Goal: Transaction & Acquisition: Purchase product/service

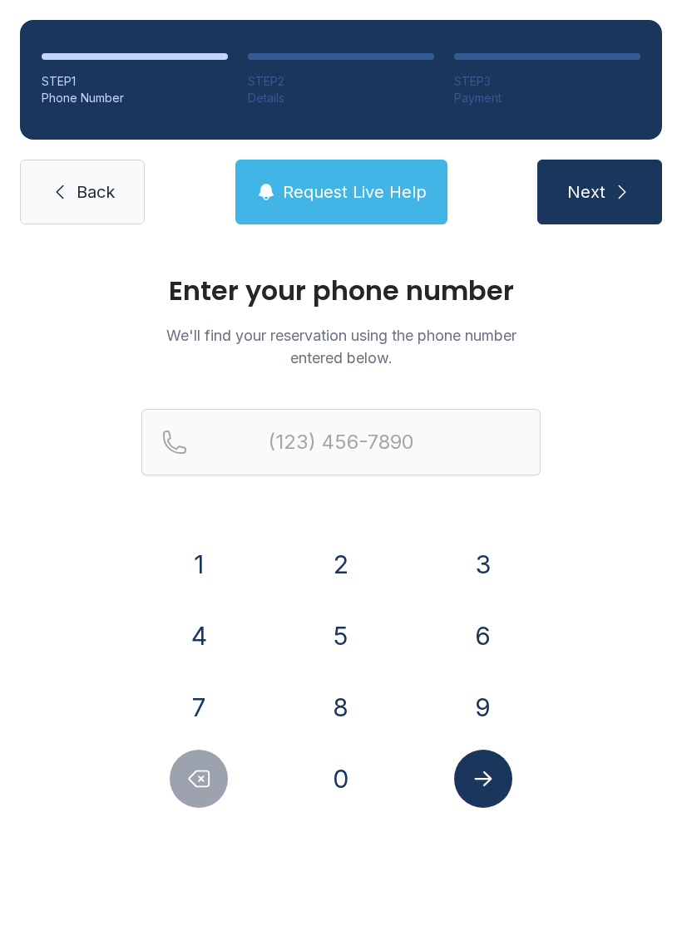
click at [327, 697] on button "8" at bounding box center [341, 707] width 58 height 58
click at [212, 630] on button "4" at bounding box center [199, 636] width 58 height 58
click at [480, 567] on button "3" at bounding box center [483, 564] width 58 height 58
click at [486, 651] on button "6" at bounding box center [483, 636] width 58 height 58
click at [485, 651] on button "6" at bounding box center [483, 636] width 58 height 58
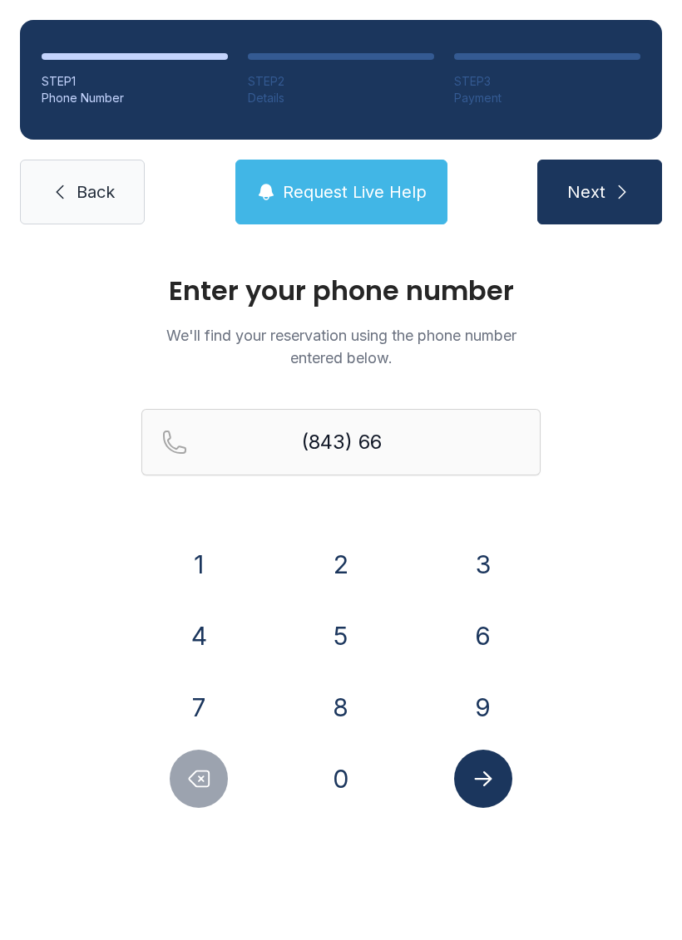
click at [479, 633] on button "6" at bounding box center [483, 636] width 58 height 58
click at [185, 560] on button "1" at bounding box center [199, 564] width 58 height 58
click at [189, 613] on button "4" at bounding box center [199, 636] width 58 height 58
click at [473, 550] on button "3" at bounding box center [483, 564] width 58 height 58
click at [483, 702] on button "9" at bounding box center [483, 707] width 58 height 58
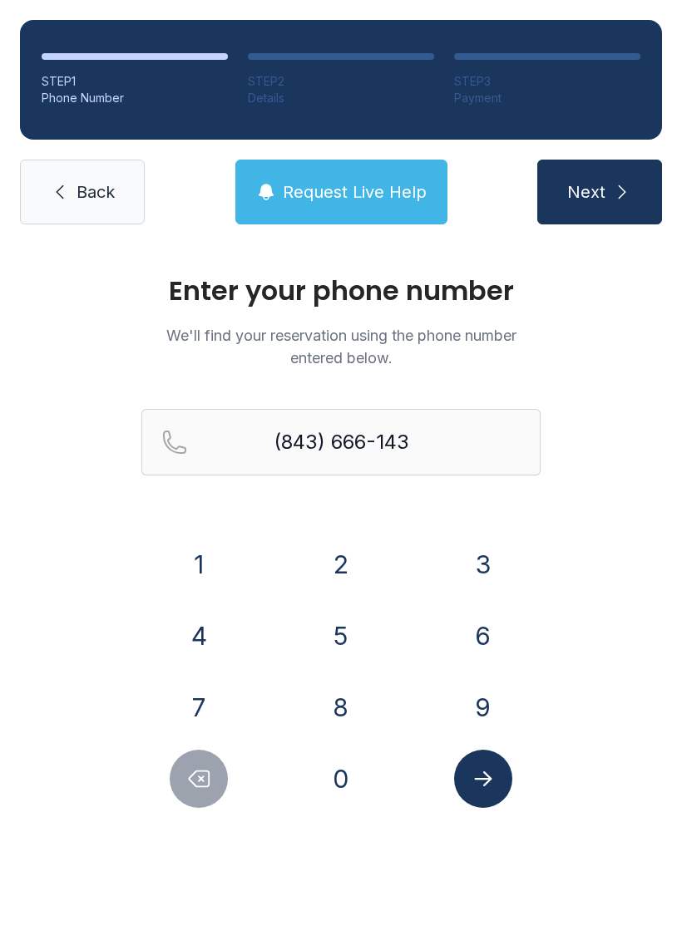
type input "[PHONE_NUMBER]"
click at [483, 786] on icon "Submit lookup form" at bounding box center [482, 779] width 17 height 15
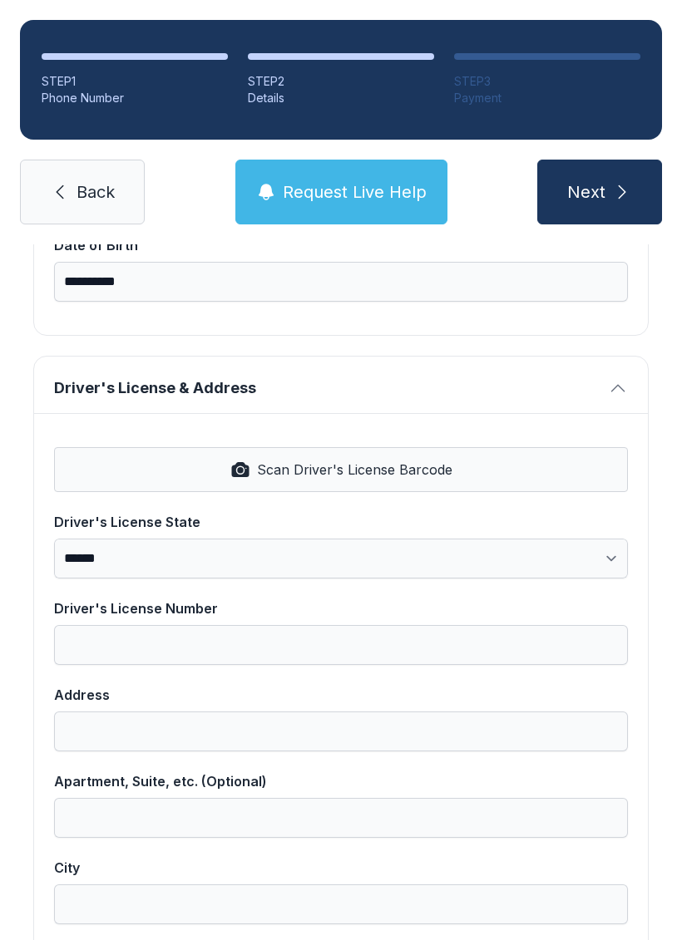
scroll to position [543, 0]
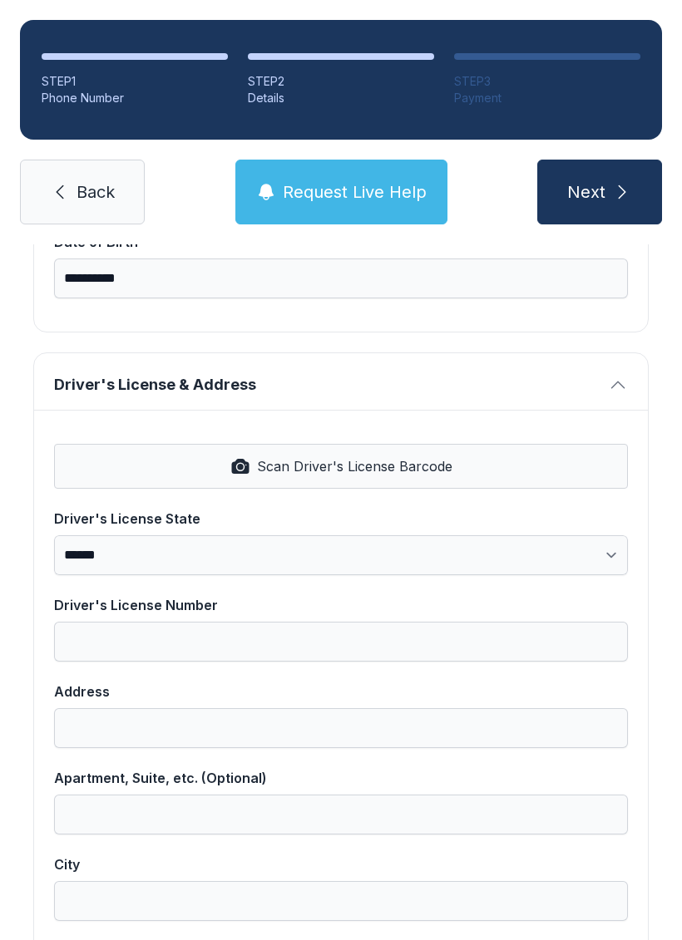
click at [177, 475] on button "Scan Driver's License Barcode" at bounding box center [341, 466] width 574 height 45
select select "**"
type input "*********"
type input "**********"
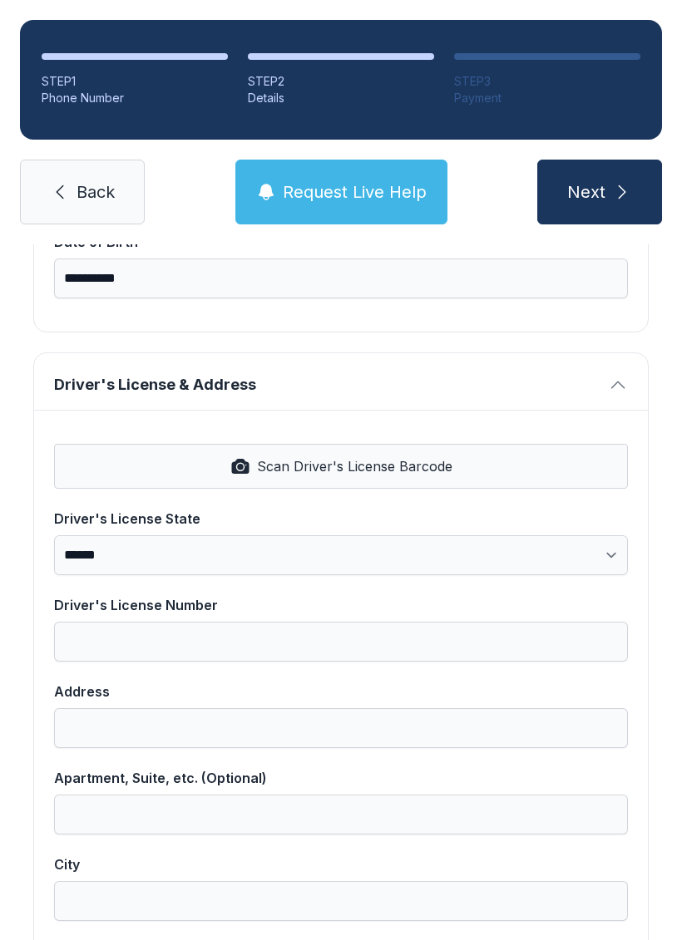
select select "**"
type input "*****"
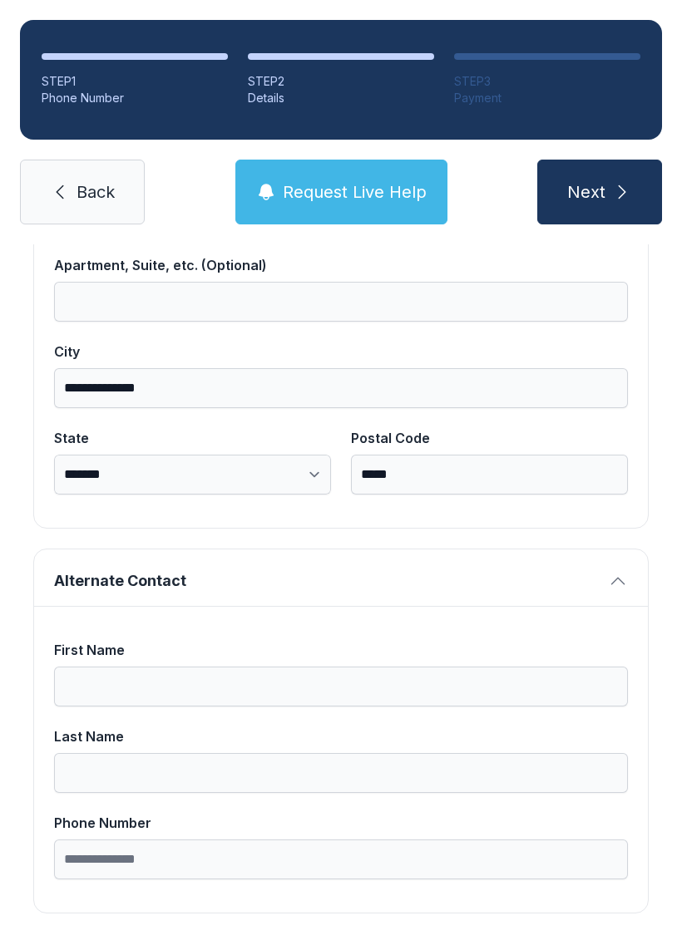
scroll to position [1055, 0]
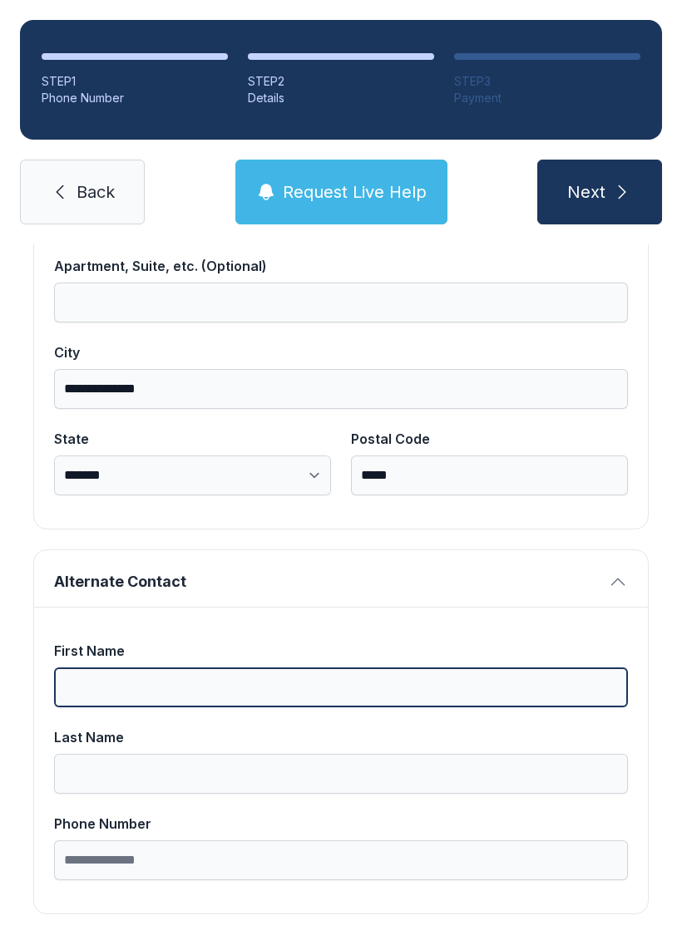
click at [281, 706] on input "First Name" at bounding box center [341, 688] width 574 height 40
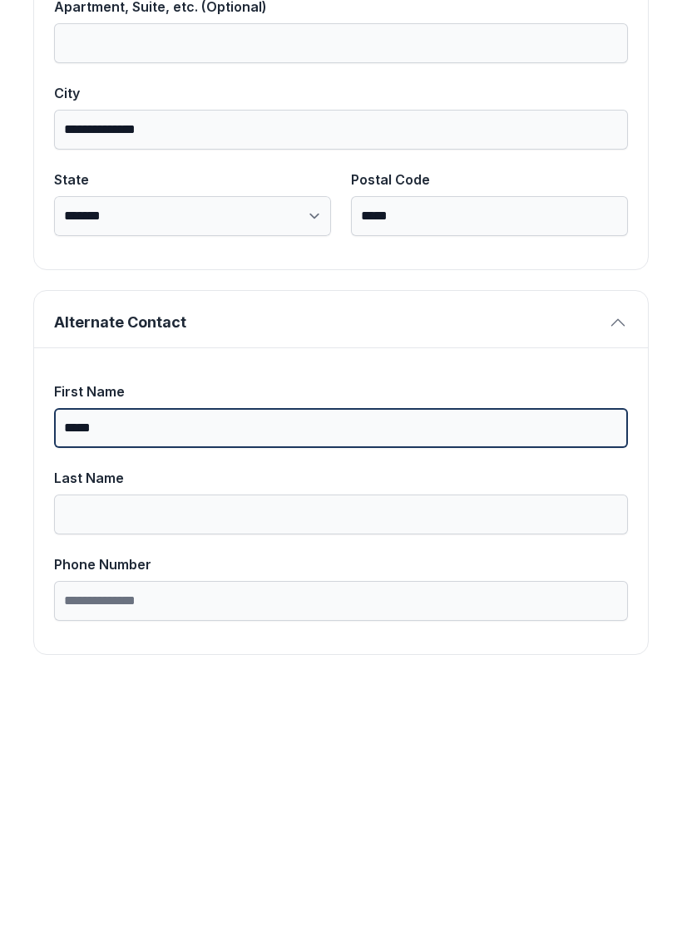
type input "*****"
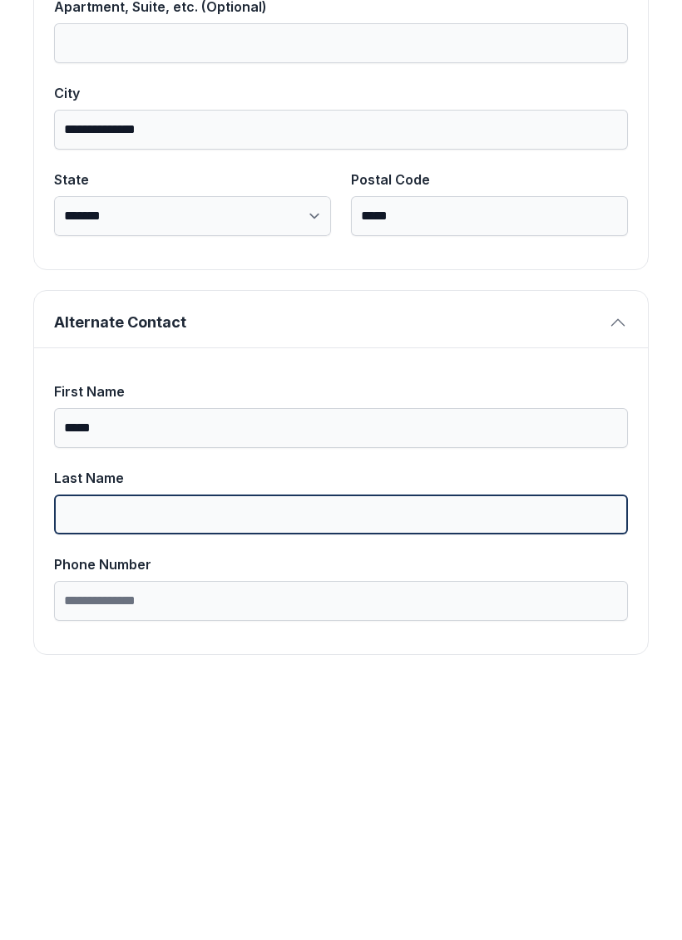
click at [185, 754] on input "Last Name" at bounding box center [341, 774] width 574 height 40
type input "*******"
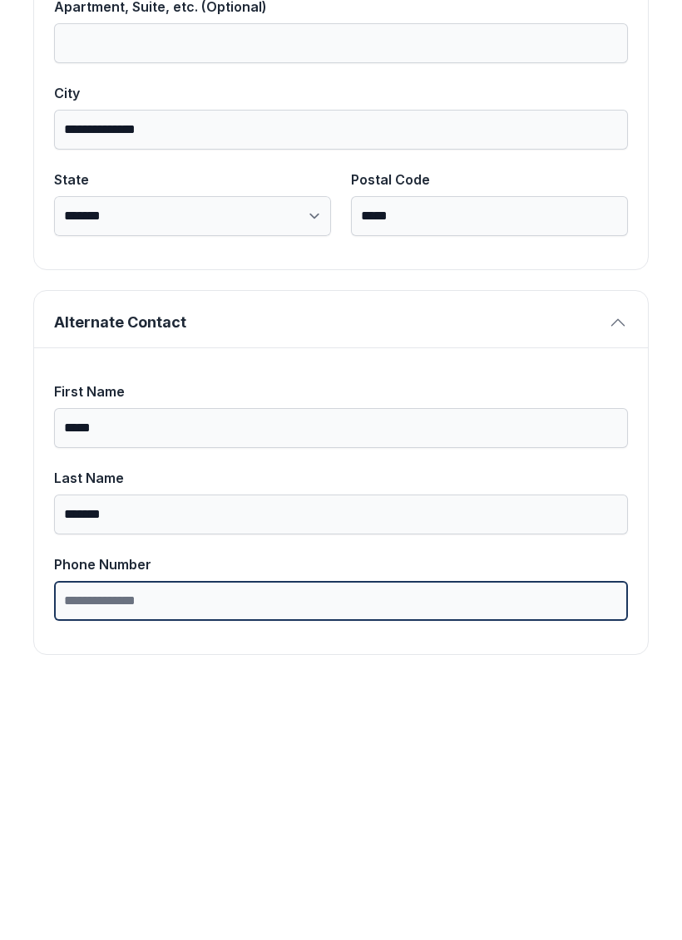
click at [216, 841] on input "Phone Number" at bounding box center [341, 861] width 574 height 40
type input "**********"
click at [599, 160] on button "Next" at bounding box center [599, 192] width 125 height 65
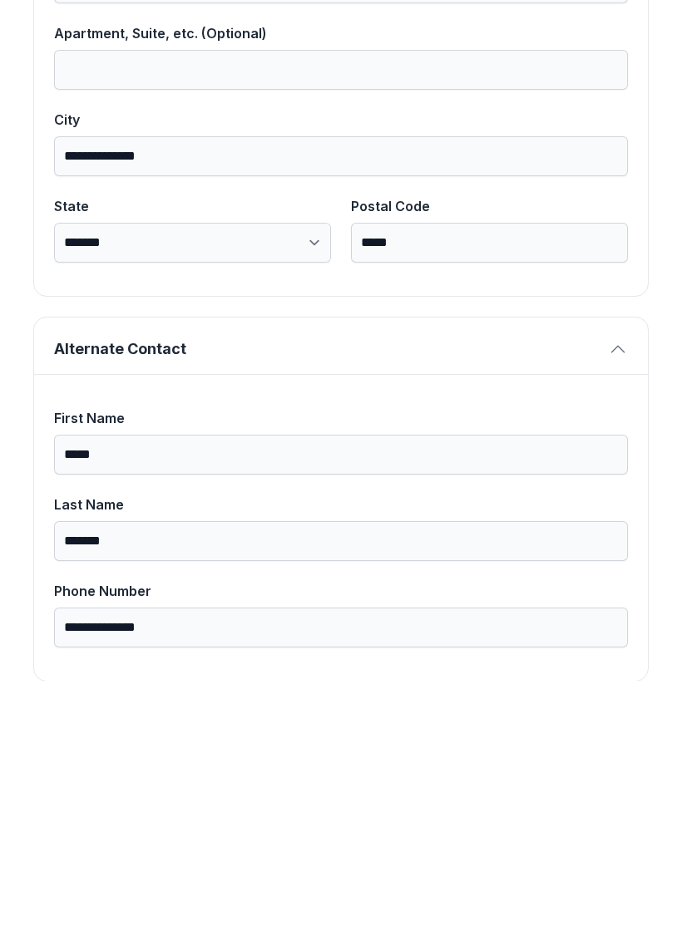
click at [599, 160] on button "Next" at bounding box center [599, 192] width 125 height 65
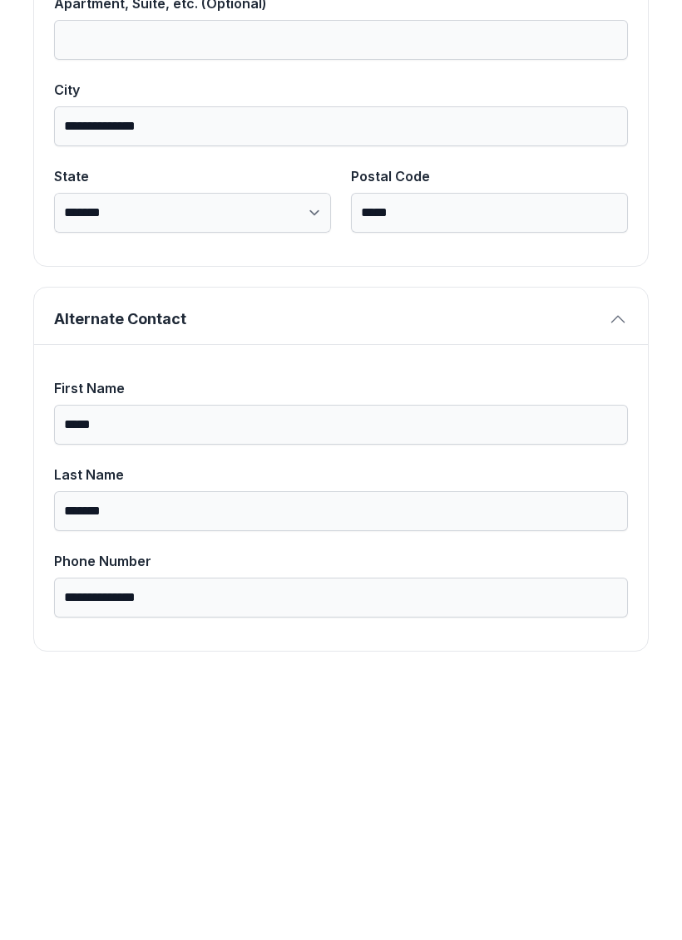
scroll to position [1082, 0]
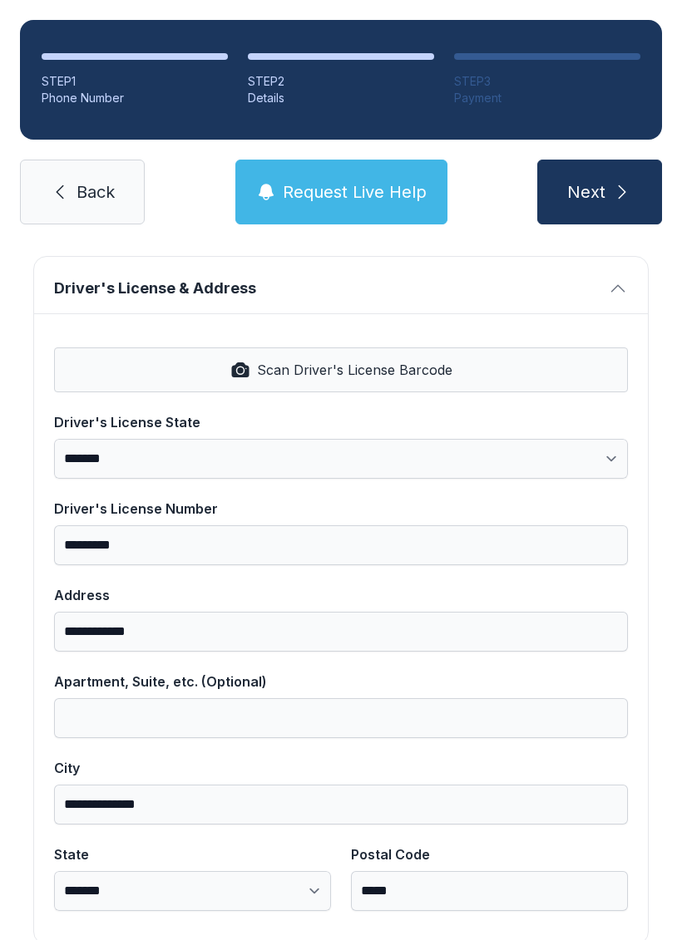
click at [622, 176] on button "Next" at bounding box center [599, 192] width 125 height 65
click at [604, 180] on span "Next" at bounding box center [586, 191] width 38 height 23
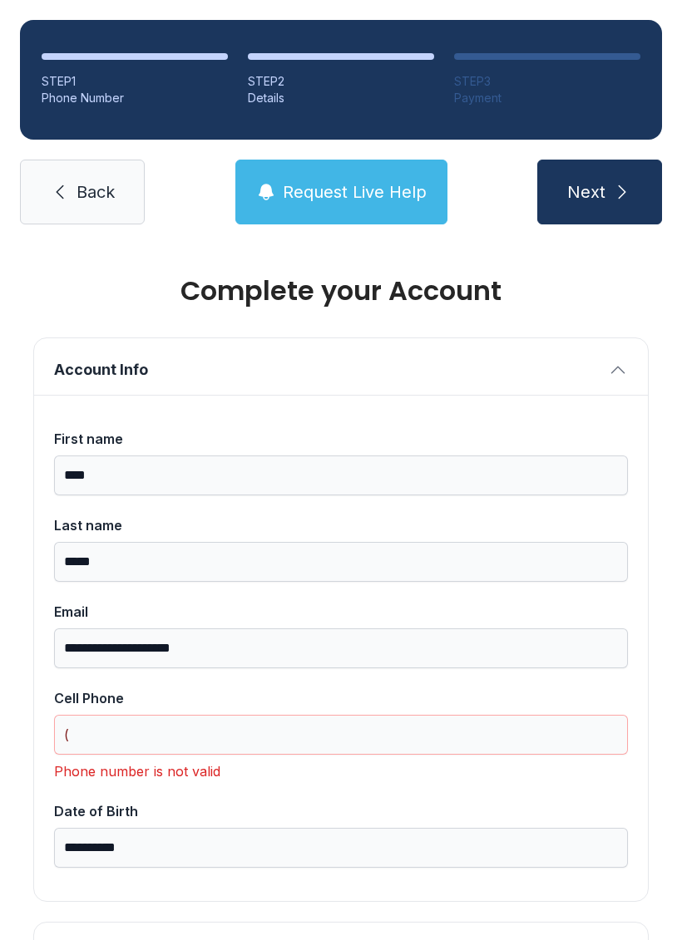
scroll to position [0, 0]
click at [237, 715] on input "(" at bounding box center [341, 735] width 574 height 40
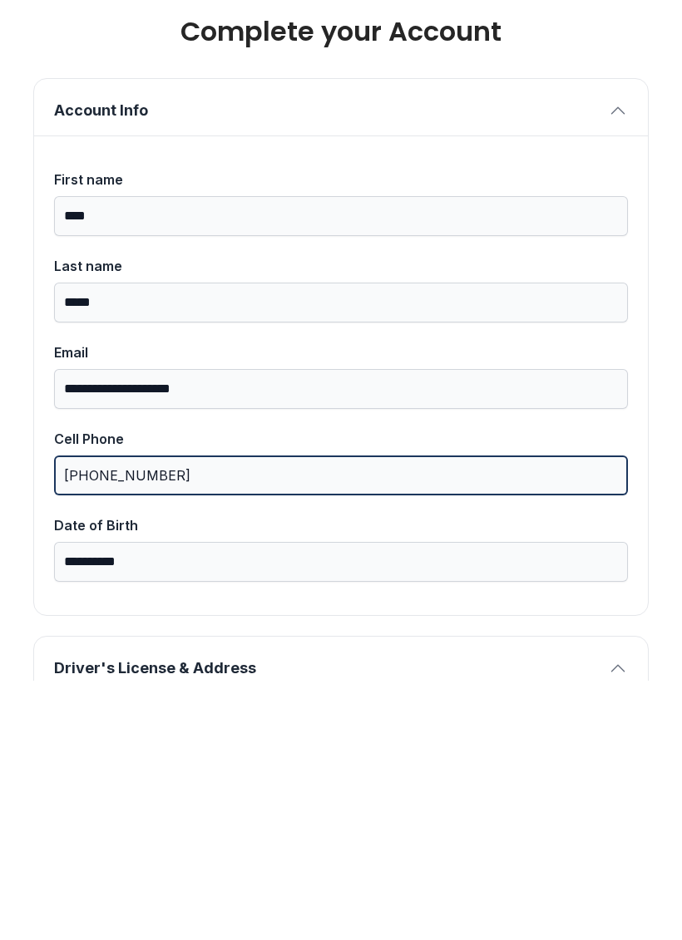
type input "[PHONE_NUMBER]"
click at [599, 160] on button "Next" at bounding box center [599, 192] width 125 height 65
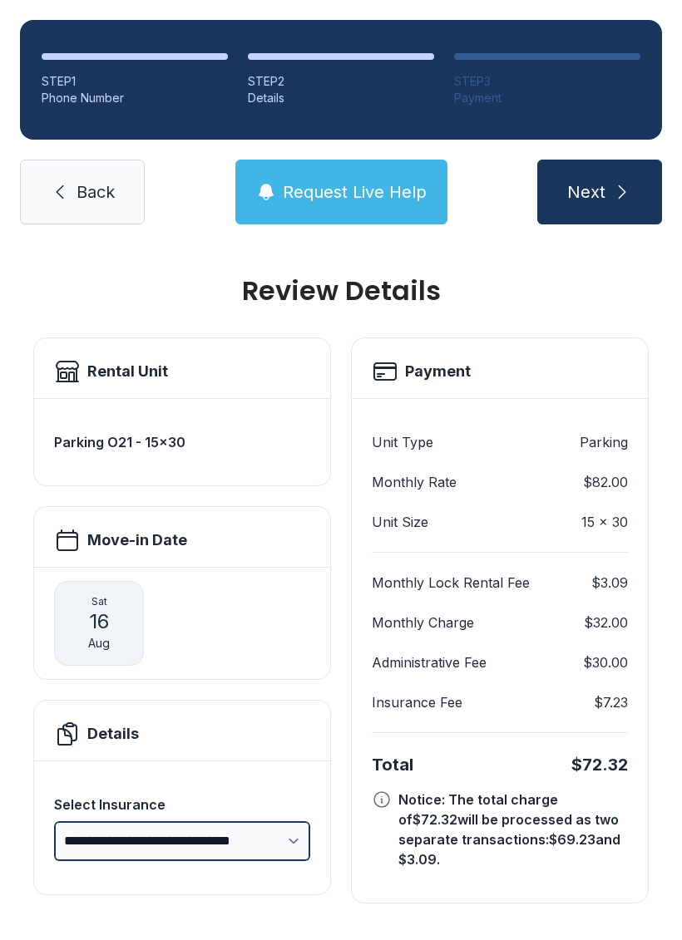
click at [242, 821] on select "**********" at bounding box center [182, 841] width 256 height 40
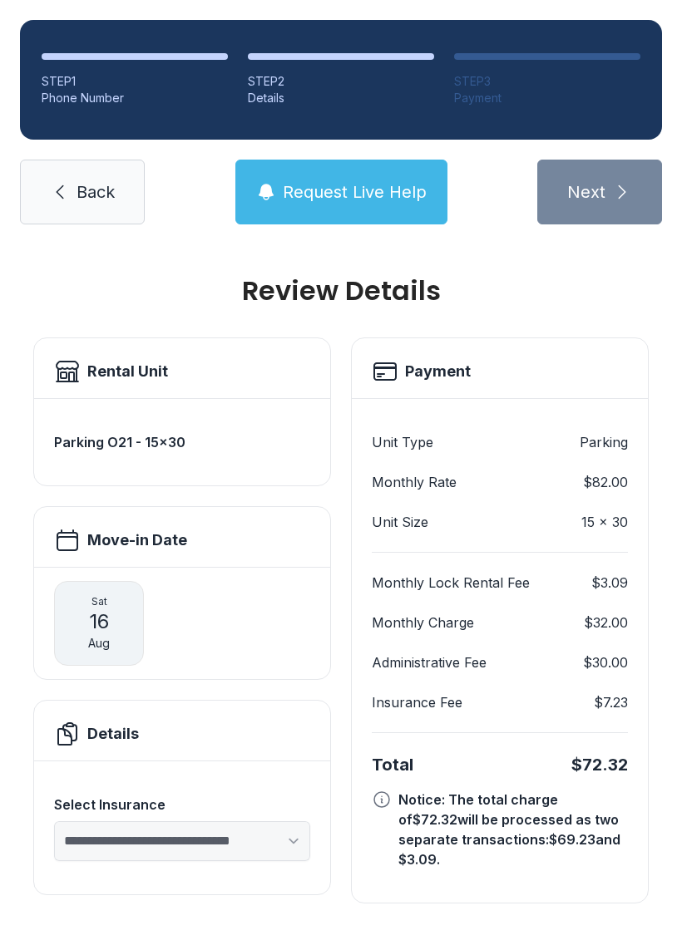
select select "****"
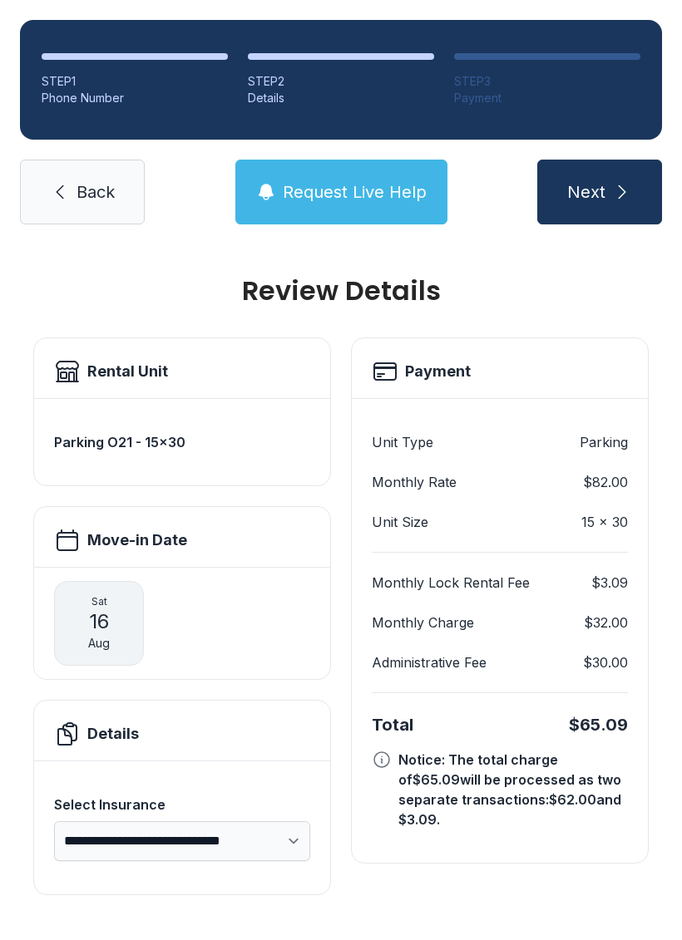
click at [608, 175] on button "Next" at bounding box center [599, 192] width 125 height 65
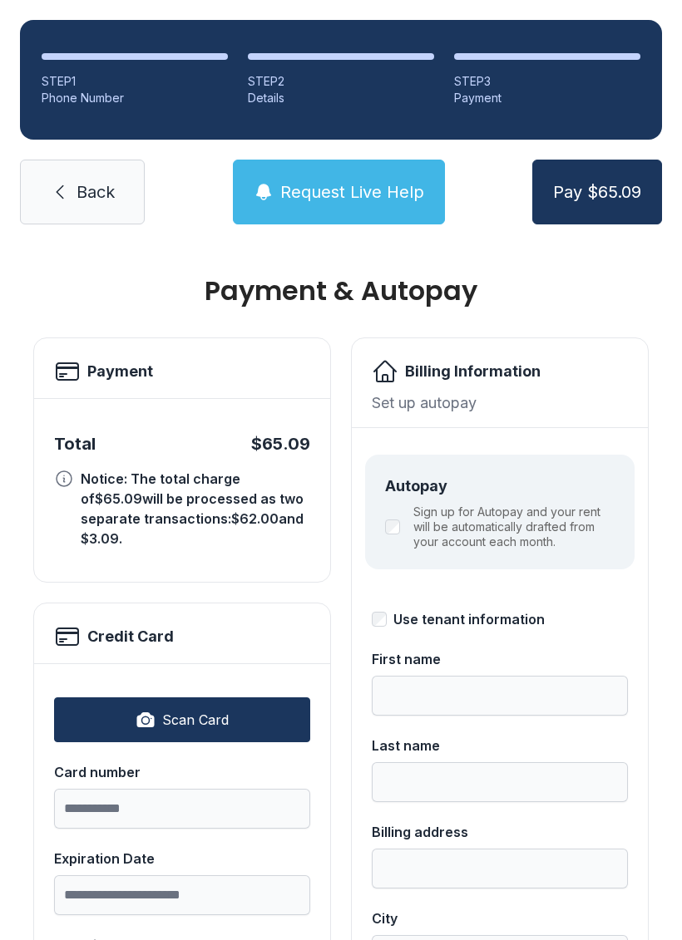
click at [590, 146] on div "STEP 1 Phone Number STEP 2 Details STEP 3 Payment Back Request Live Help Pay $6…" at bounding box center [341, 122] width 682 height 244
click at [619, 198] on span "Pay $65.09" at bounding box center [597, 191] width 88 height 23
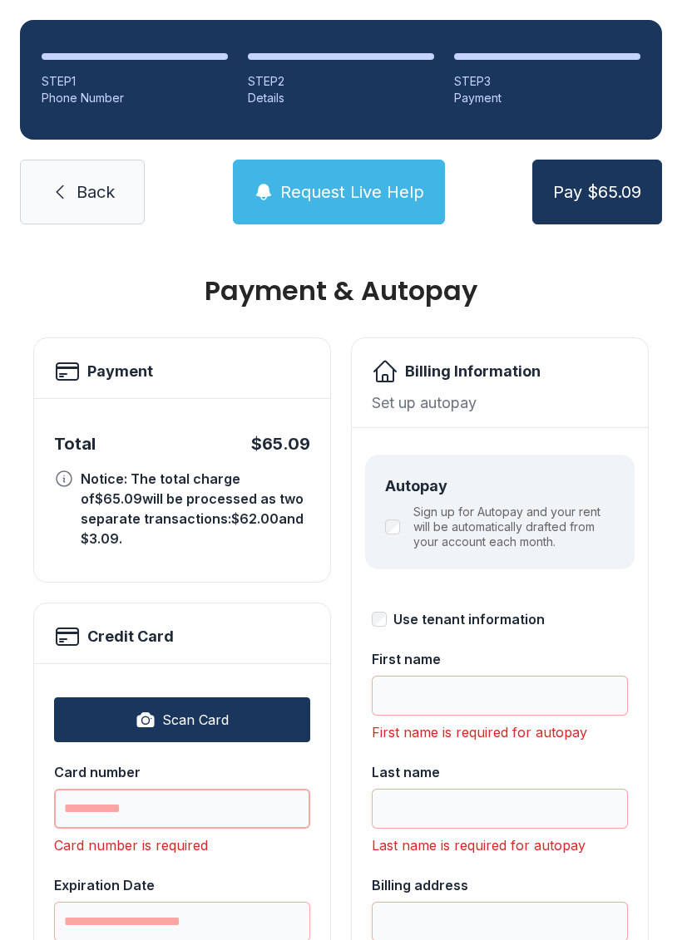
scroll to position [41, 0]
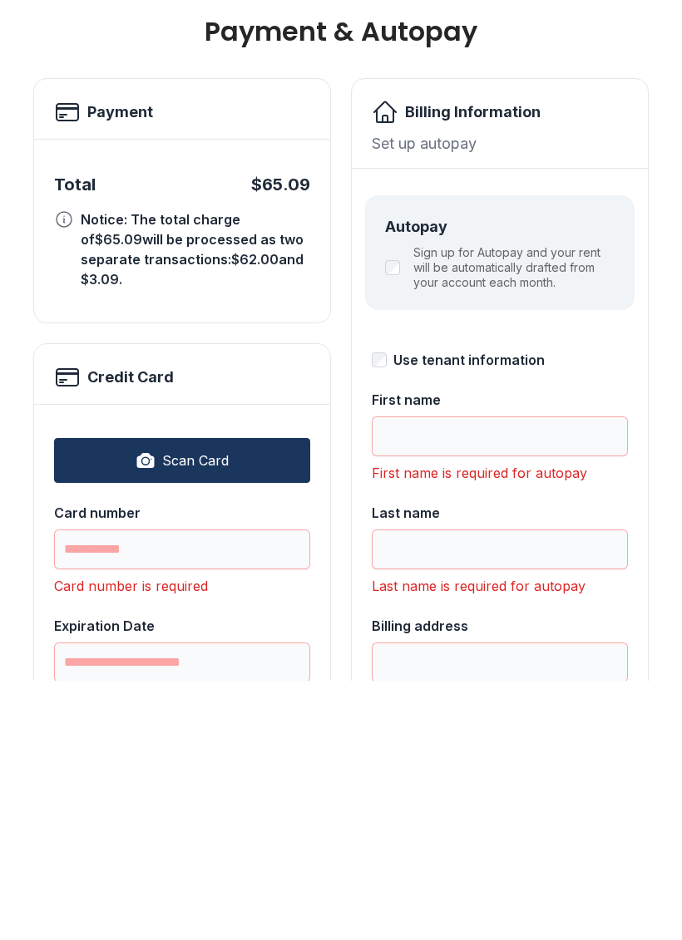
click at [245, 698] on button "Scan Card" at bounding box center [182, 720] width 256 height 45
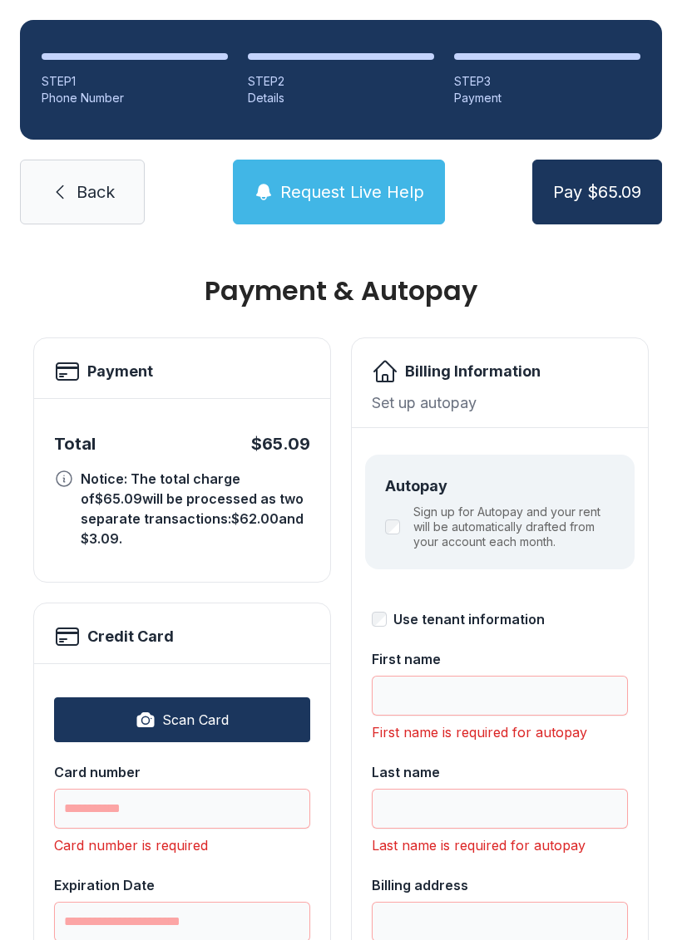
click at [180, 698] on button "Scan Card" at bounding box center [182, 720] width 256 height 45
click at [152, 789] on input "Card number" at bounding box center [182, 809] width 256 height 40
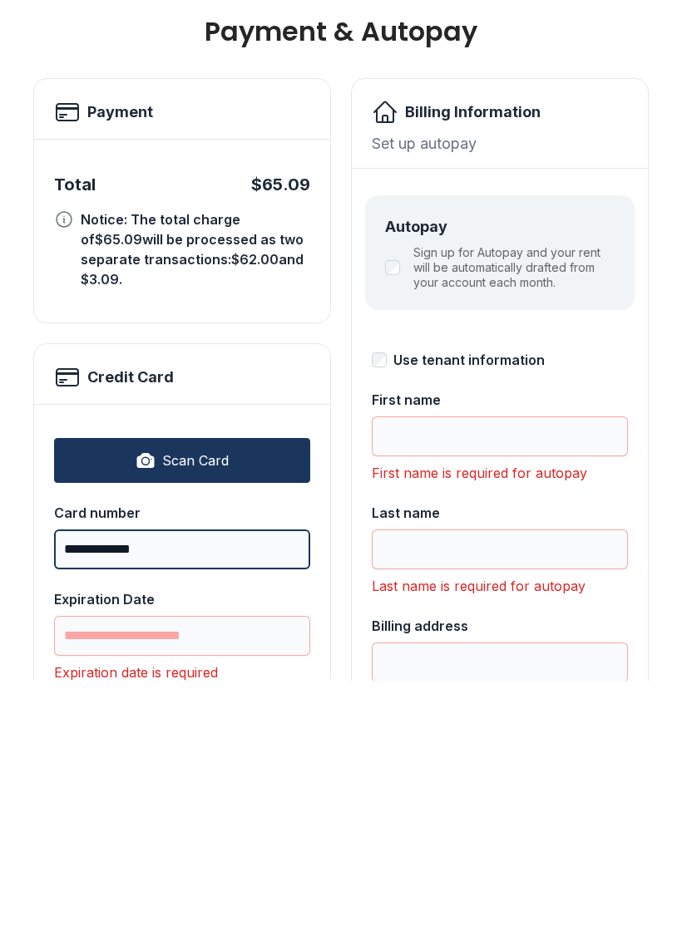
type input "**********"
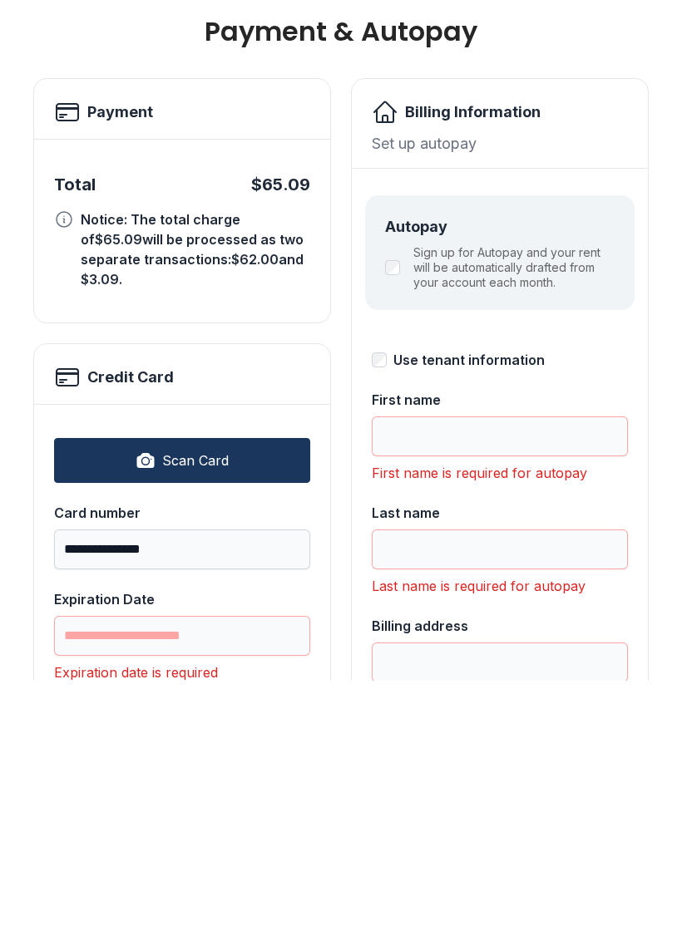
click at [197, 876] on input "Expiration Date" at bounding box center [182, 896] width 256 height 40
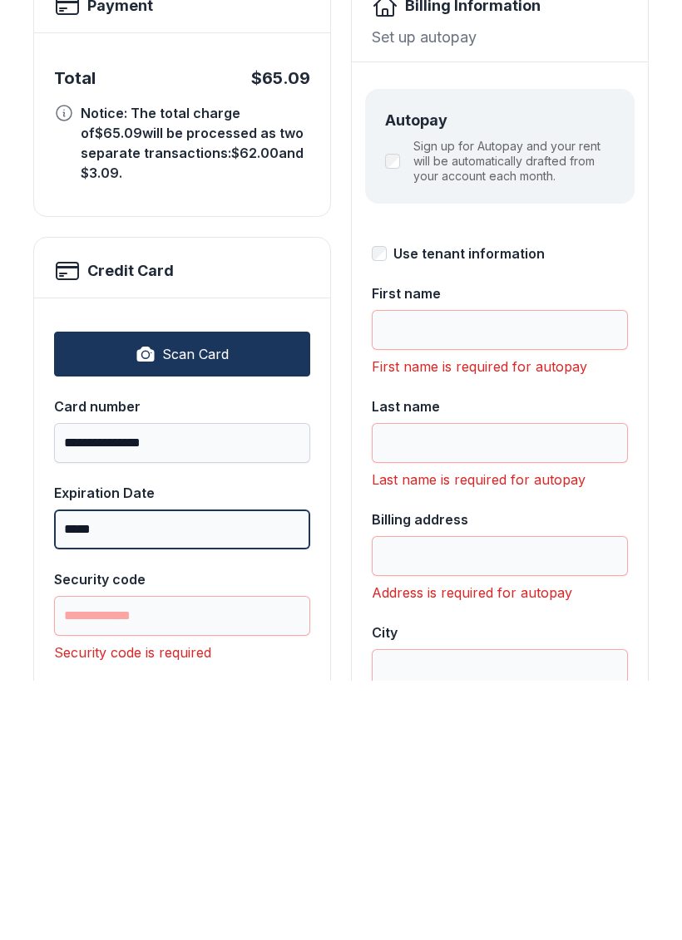
scroll to position [116, 0]
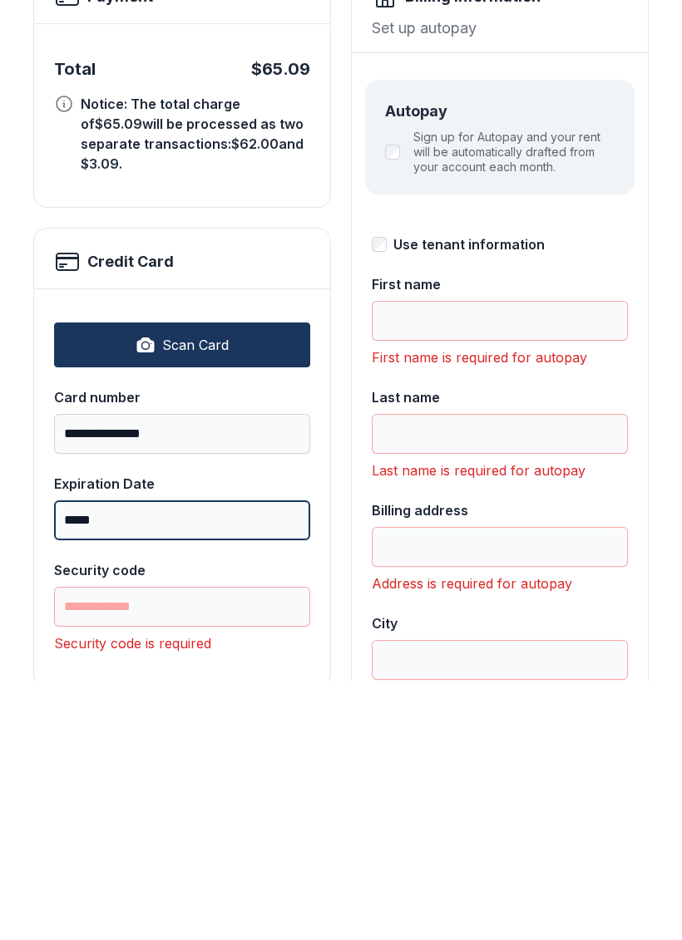
type input "*****"
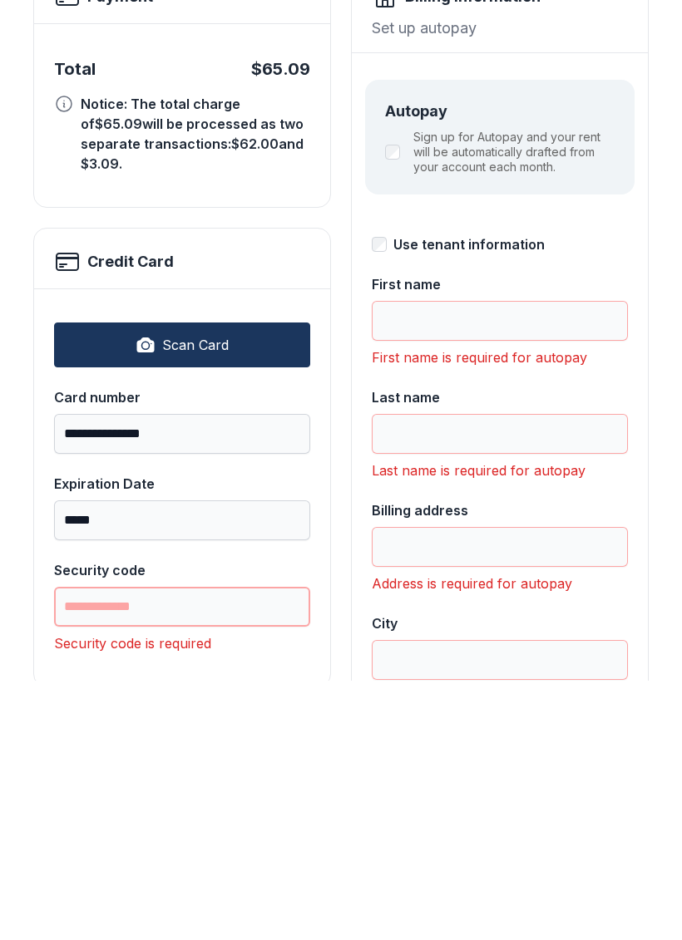
click at [192, 846] on input "Security code" at bounding box center [182, 866] width 256 height 40
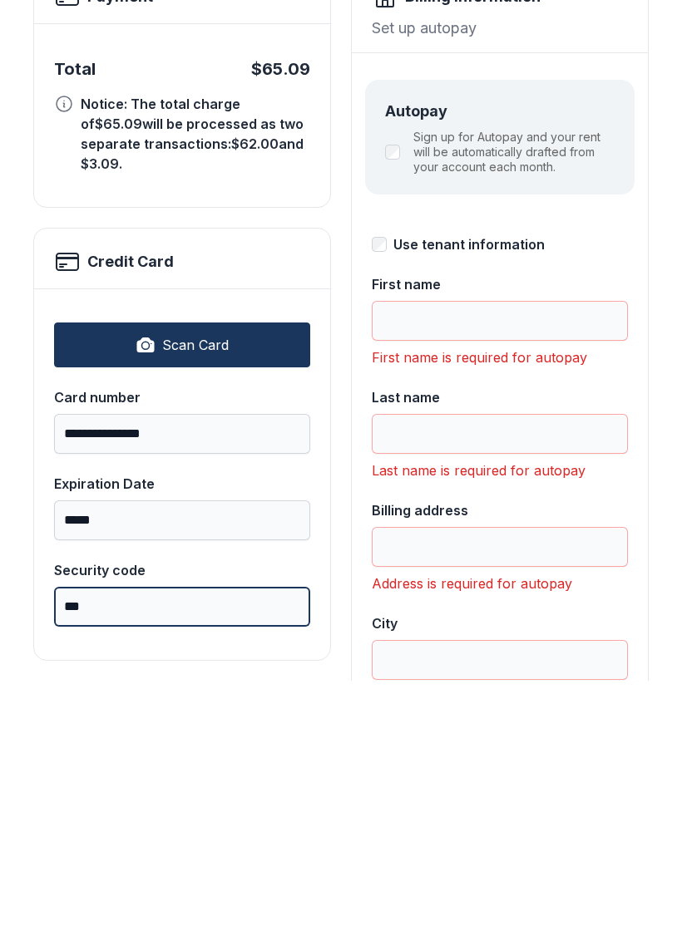
type input "***"
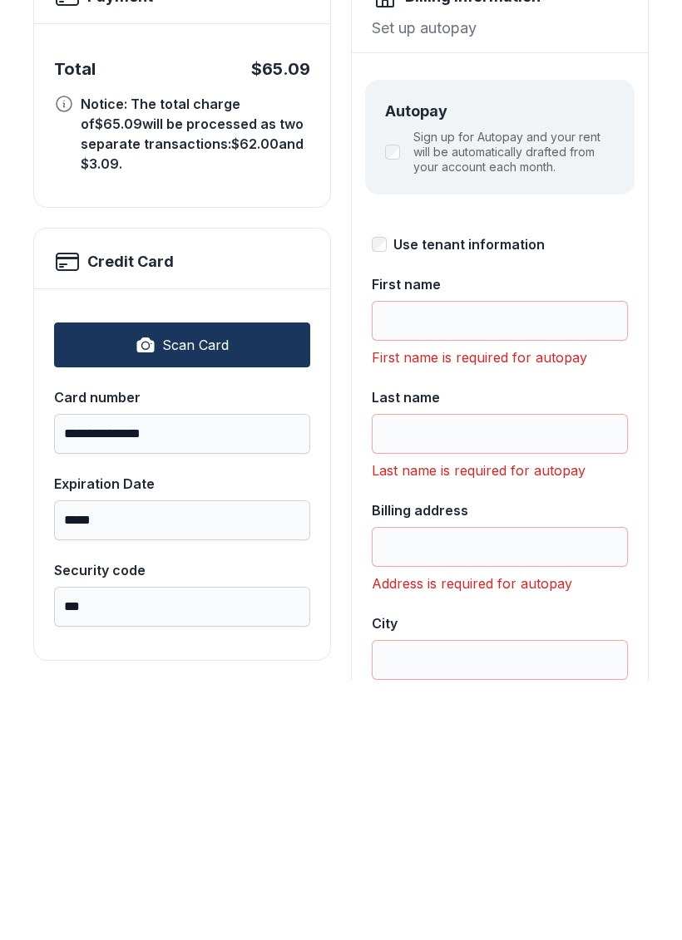
click at [505, 560] on input "First name" at bounding box center [500, 580] width 256 height 40
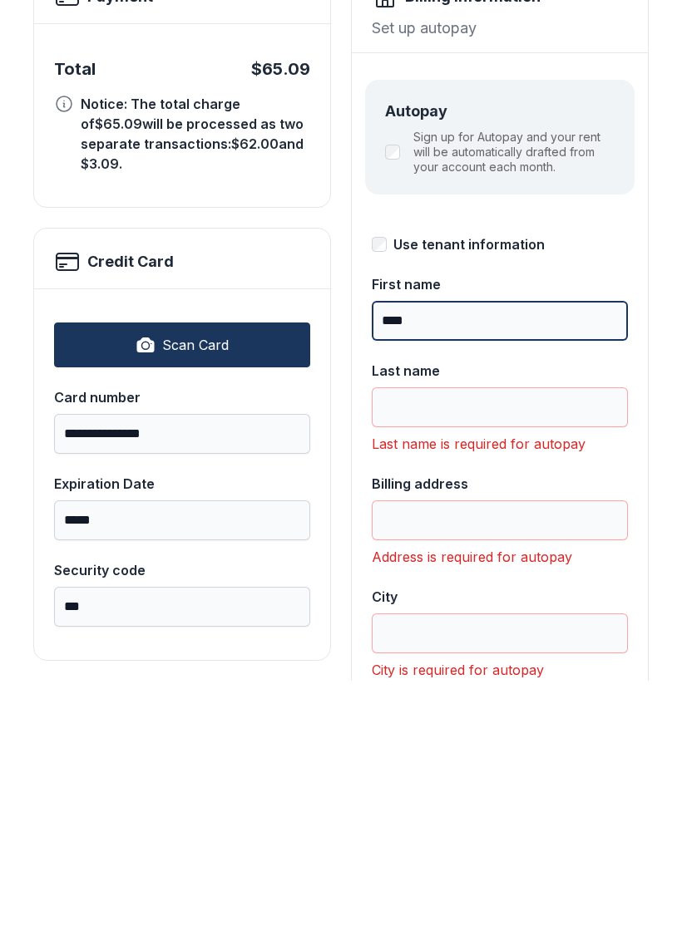
type input "****"
click at [517, 647] on input "Last name" at bounding box center [500, 667] width 256 height 40
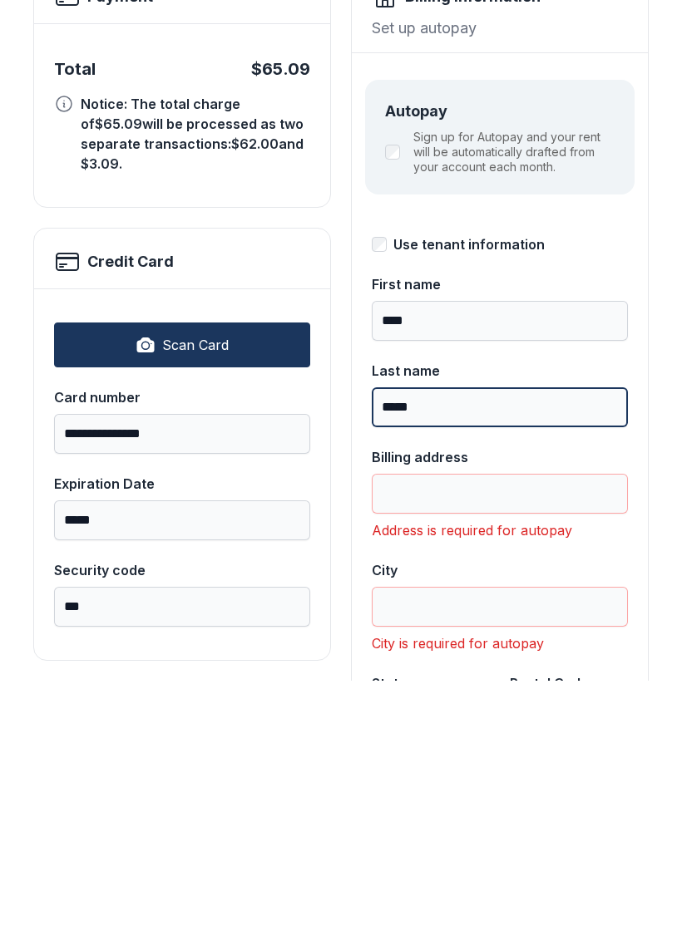
type input "*****"
click at [463, 733] on input "Billing address" at bounding box center [500, 753] width 256 height 40
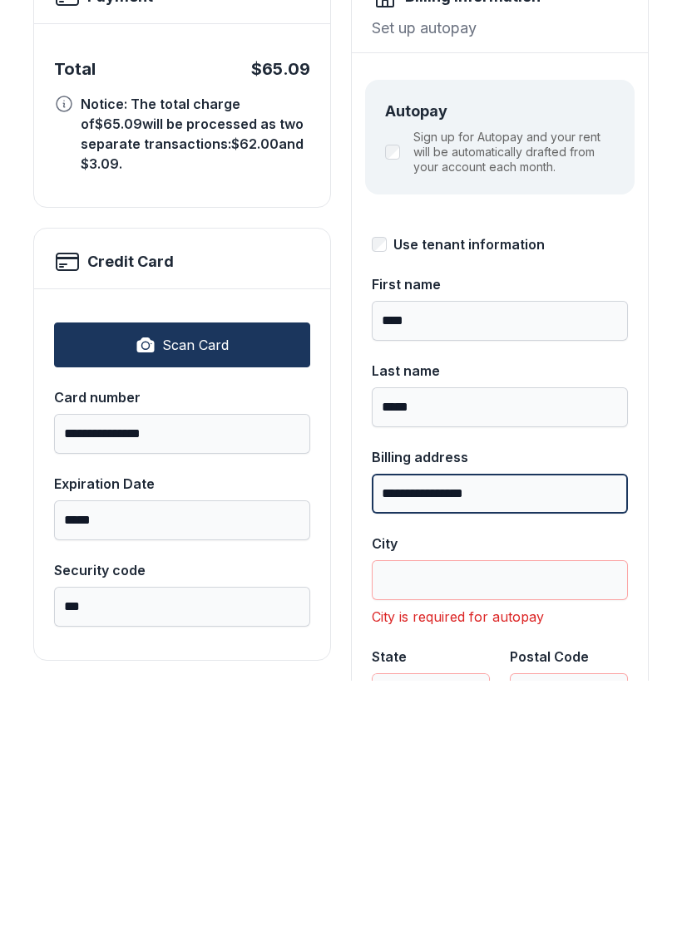
type input "**********"
click at [466, 820] on input "City" at bounding box center [500, 840] width 256 height 40
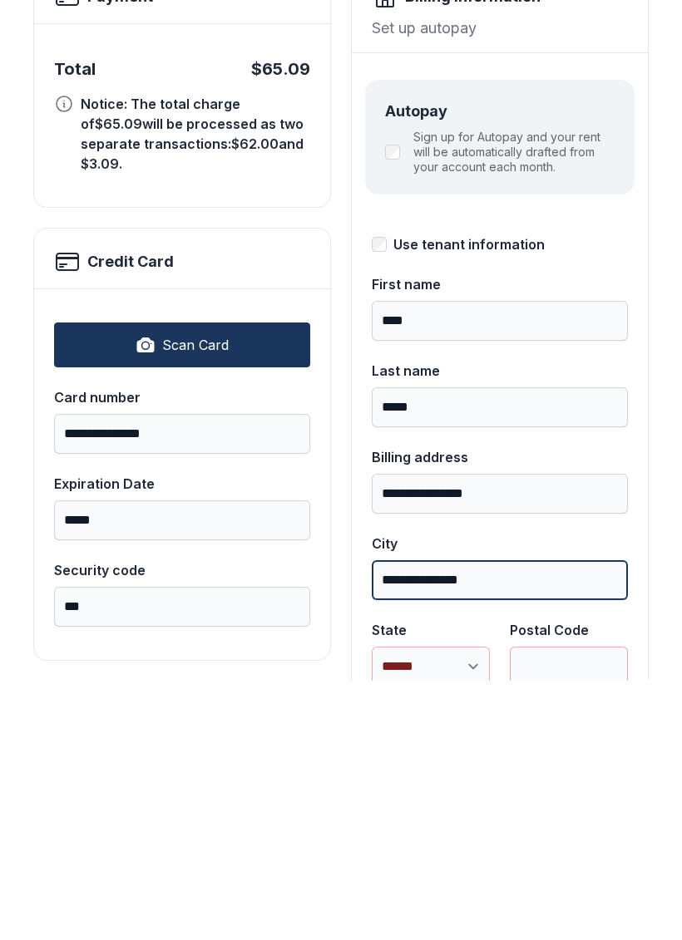
type input "**********"
click at [448, 906] on select "**********" at bounding box center [431, 926] width 118 height 40
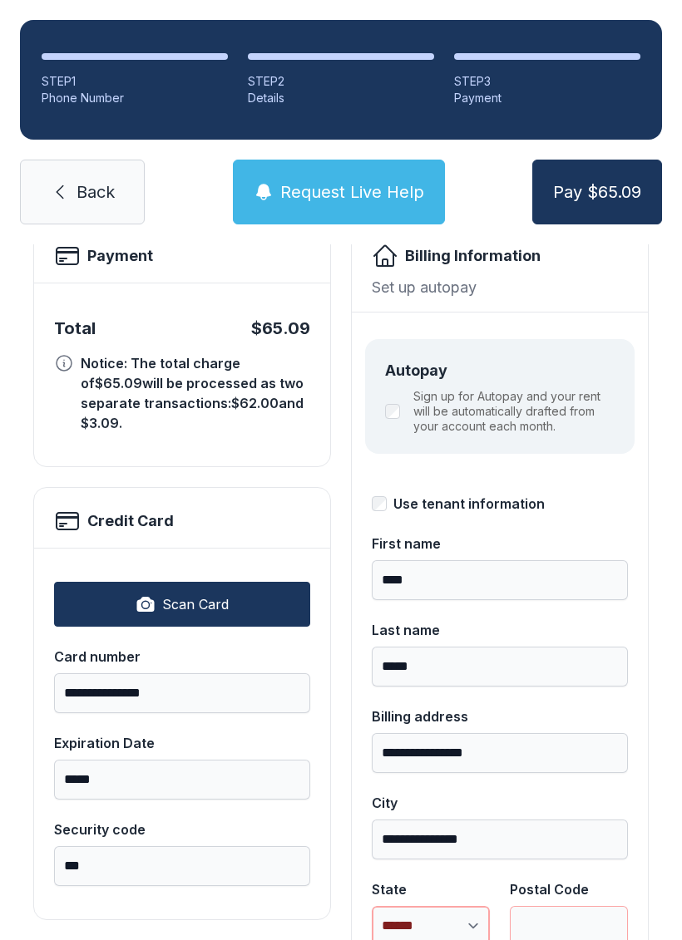
select select "**"
click at [555, 906] on input "Postal Code" at bounding box center [569, 926] width 118 height 40
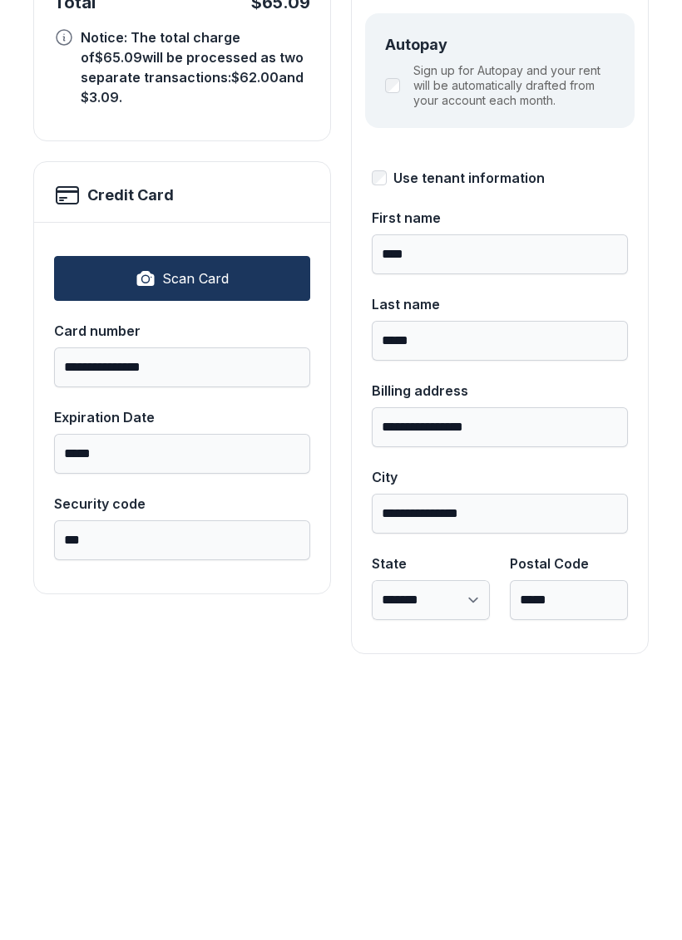
scroll to position [181, 0]
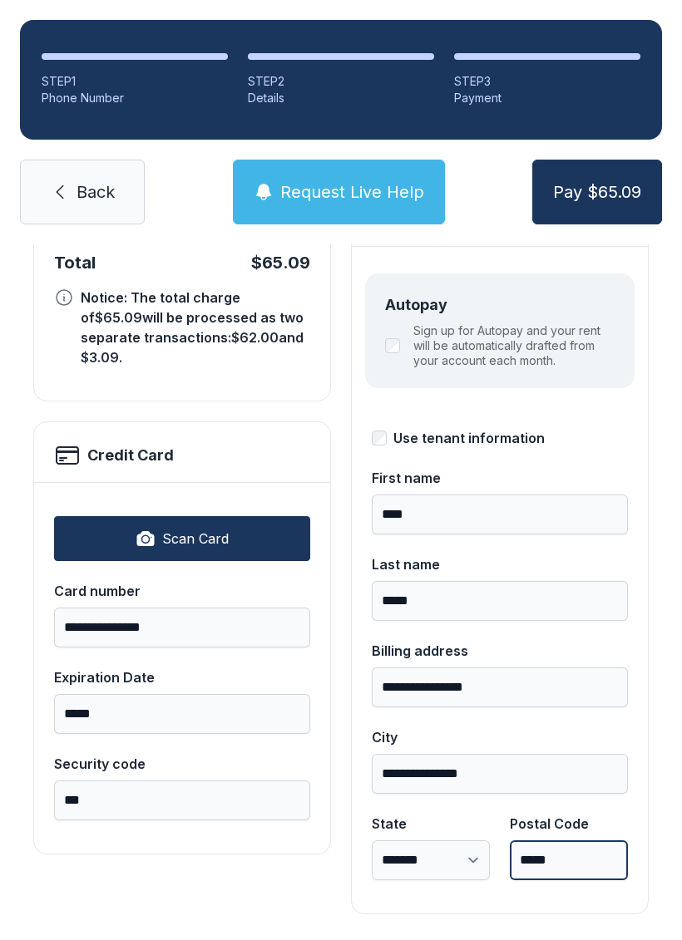
type input "*****"
click at [609, 163] on button "Pay $65.09" at bounding box center [597, 192] width 130 height 65
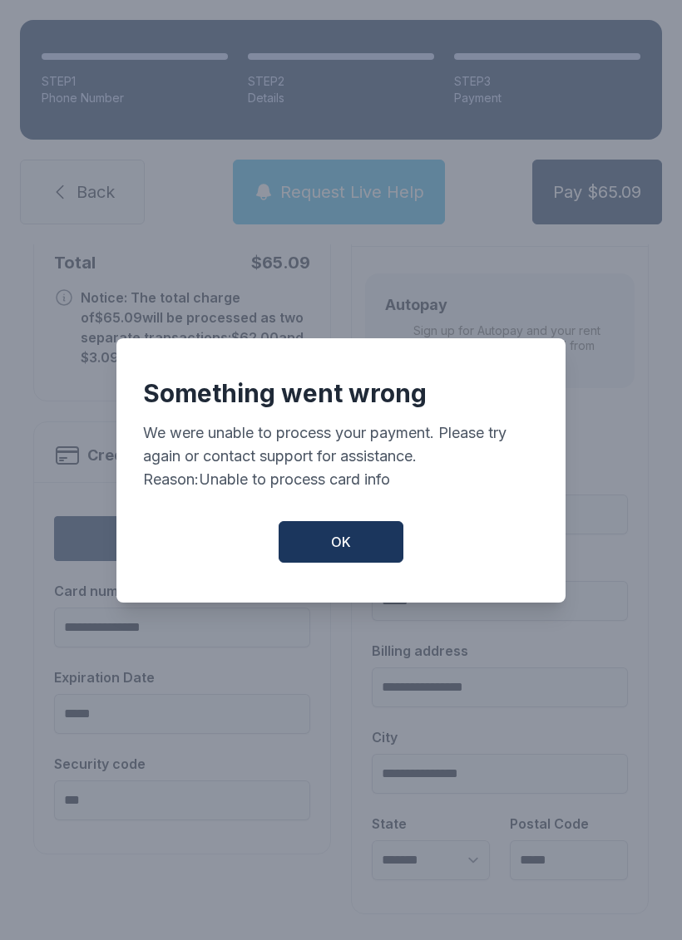
click at [351, 545] on button "OK" at bounding box center [341, 542] width 125 height 42
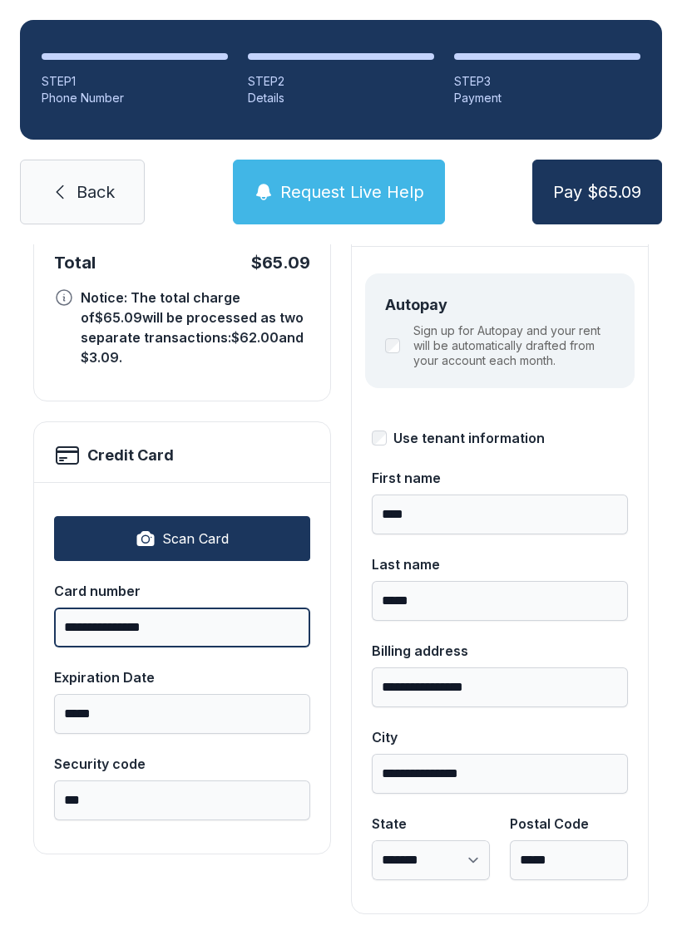
click at [202, 608] on input "**********" at bounding box center [182, 628] width 256 height 40
type input "**********"
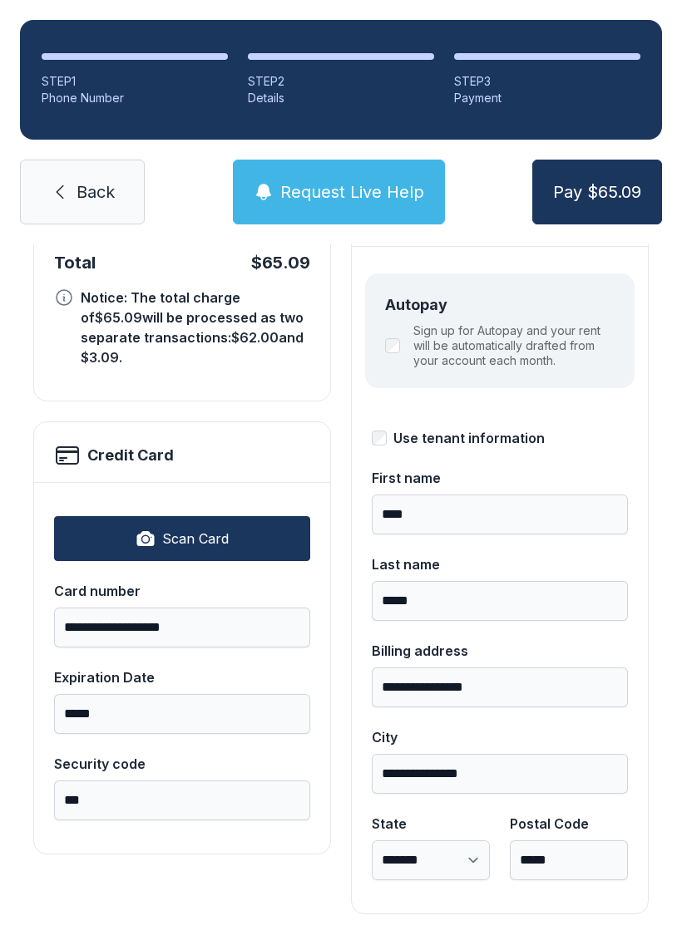
click at [620, 180] on span "Pay $65.09" at bounding box center [597, 191] width 88 height 23
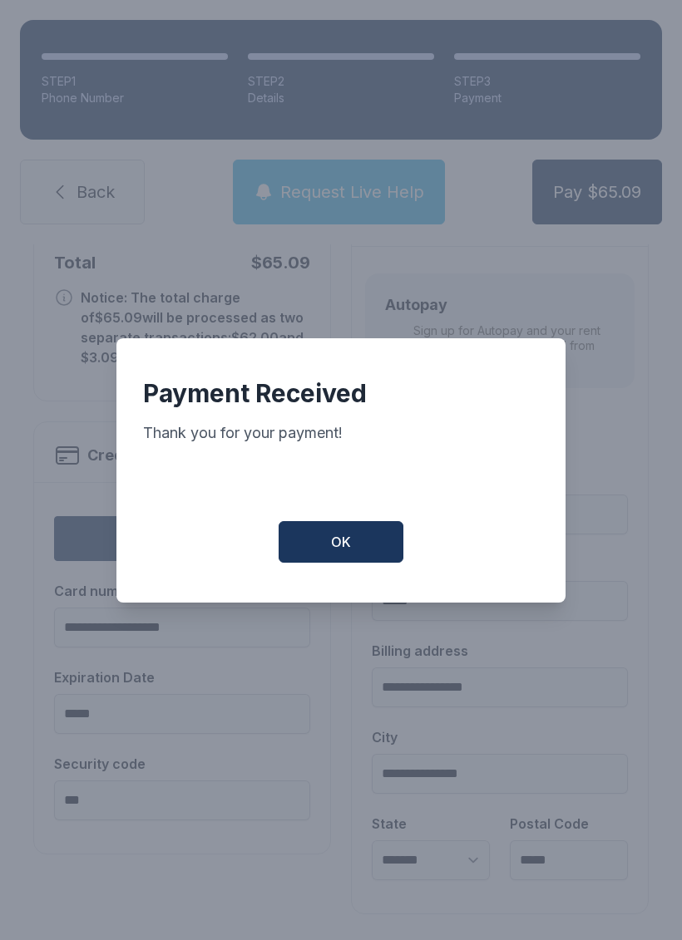
click at [338, 539] on span "OK" at bounding box center [341, 542] width 20 height 20
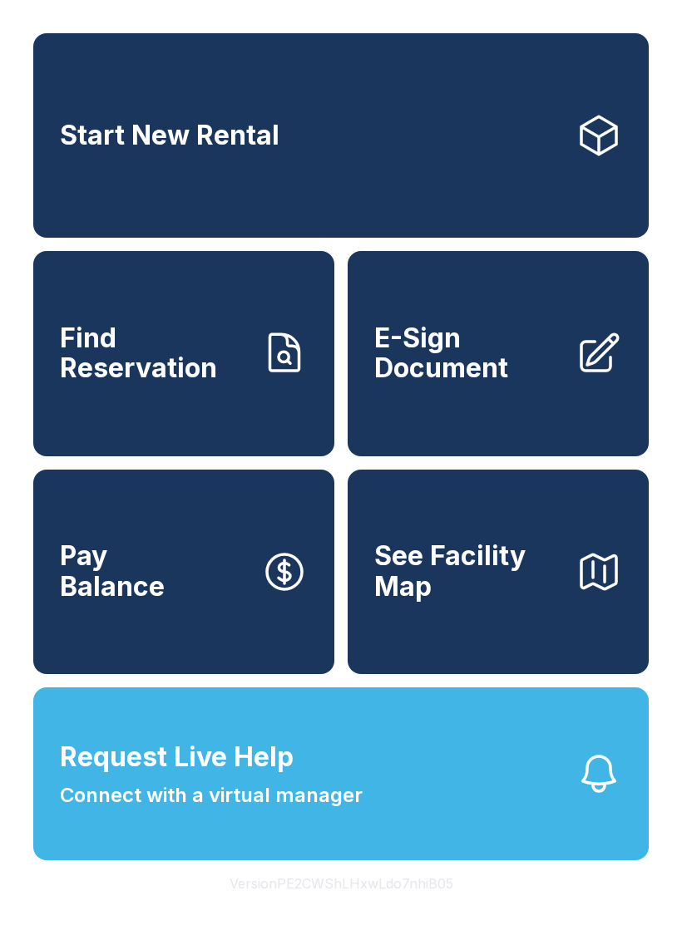
click at [208, 383] on span "Find Reservation" at bounding box center [154, 353] width 188 height 61
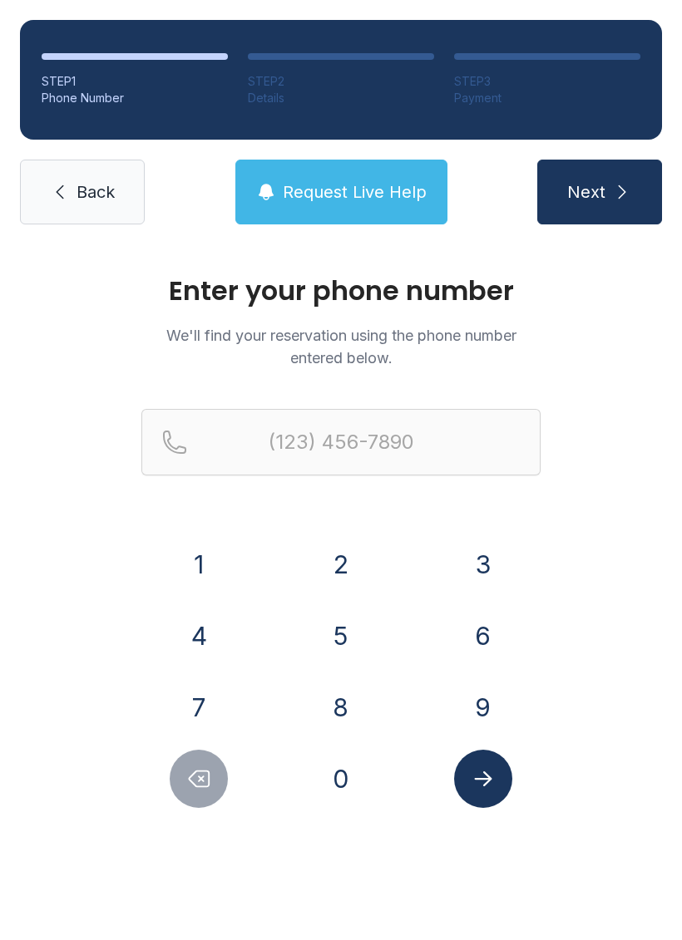
click at [338, 721] on button "8" at bounding box center [341, 707] width 58 height 58
click at [203, 636] on button "4" at bounding box center [199, 636] width 58 height 58
click at [517, 544] on div "3" at bounding box center [483, 564] width 116 height 58
click at [507, 560] on button "3" at bounding box center [483, 564] width 58 height 58
click at [496, 644] on button "6" at bounding box center [483, 636] width 58 height 58
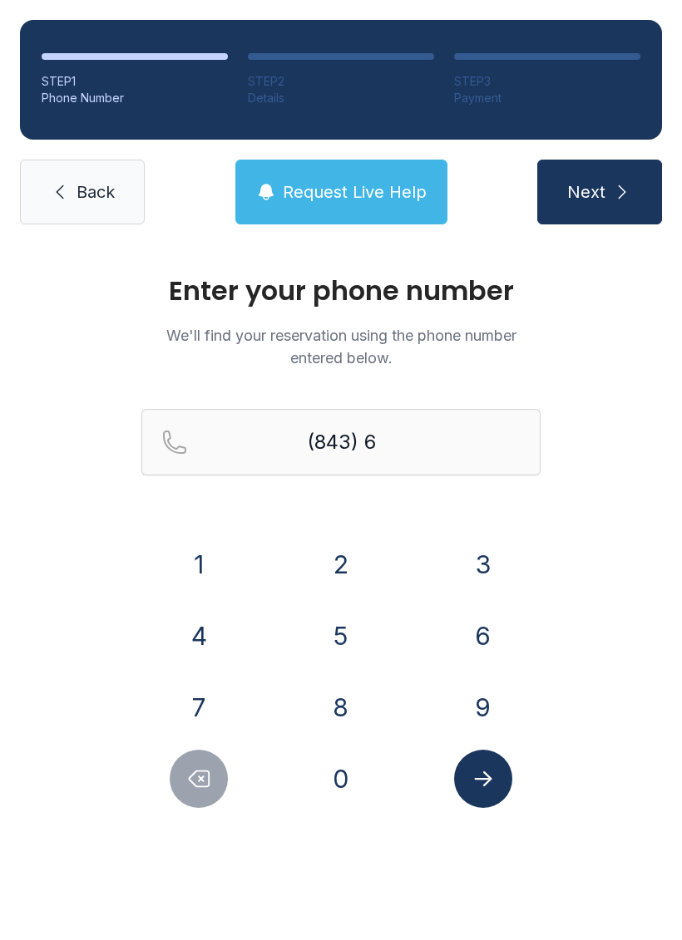
click at [496, 644] on button "6" at bounding box center [483, 636] width 58 height 58
click at [481, 645] on button "6" at bounding box center [483, 636] width 58 height 58
click at [199, 570] on button "1" at bounding box center [199, 564] width 58 height 58
click at [192, 639] on button "4" at bounding box center [199, 636] width 58 height 58
click at [495, 578] on button "3" at bounding box center [483, 564] width 58 height 58
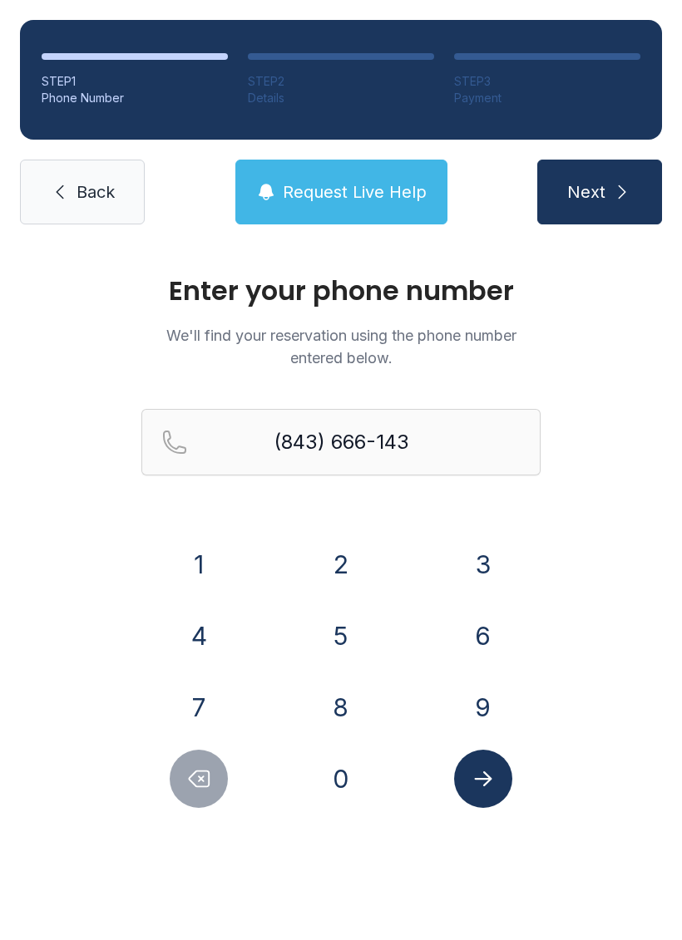
click at [483, 713] on button "9" at bounding box center [483, 707] width 58 height 58
type input "[PHONE_NUMBER]"
click at [488, 796] on button "Submit lookup form" at bounding box center [483, 779] width 58 height 58
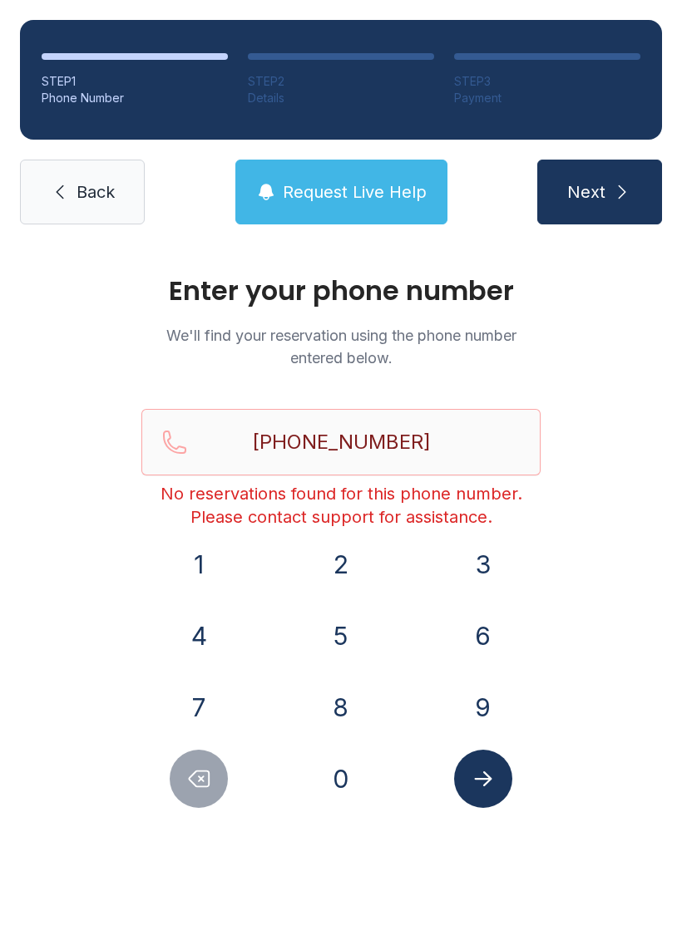
click at [624, 213] on button "Next" at bounding box center [599, 192] width 125 height 65
click at [99, 183] on span "Back" at bounding box center [95, 191] width 38 height 23
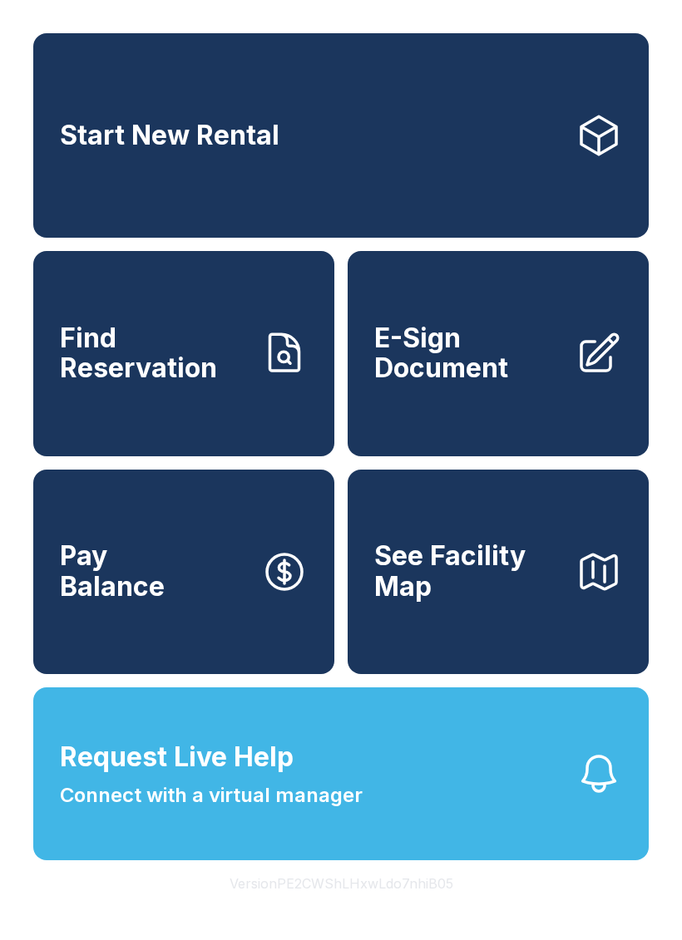
click at [513, 344] on span "E-Sign Document" at bounding box center [468, 353] width 188 height 61
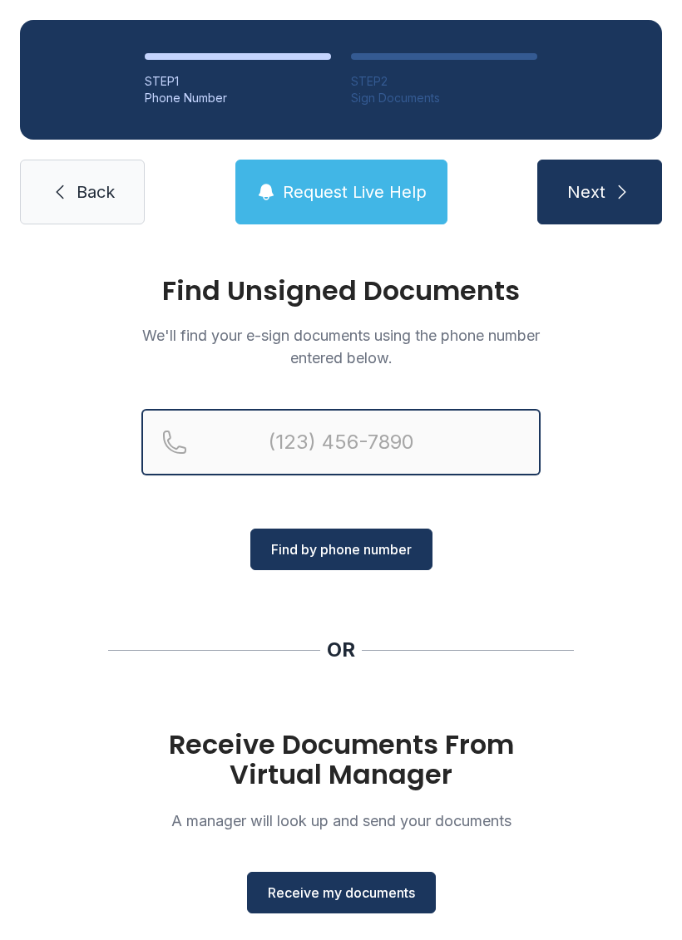
click at [412, 420] on input "Reservation phone number" at bounding box center [340, 442] width 399 height 67
type input "[PHONE_NUMBER]"
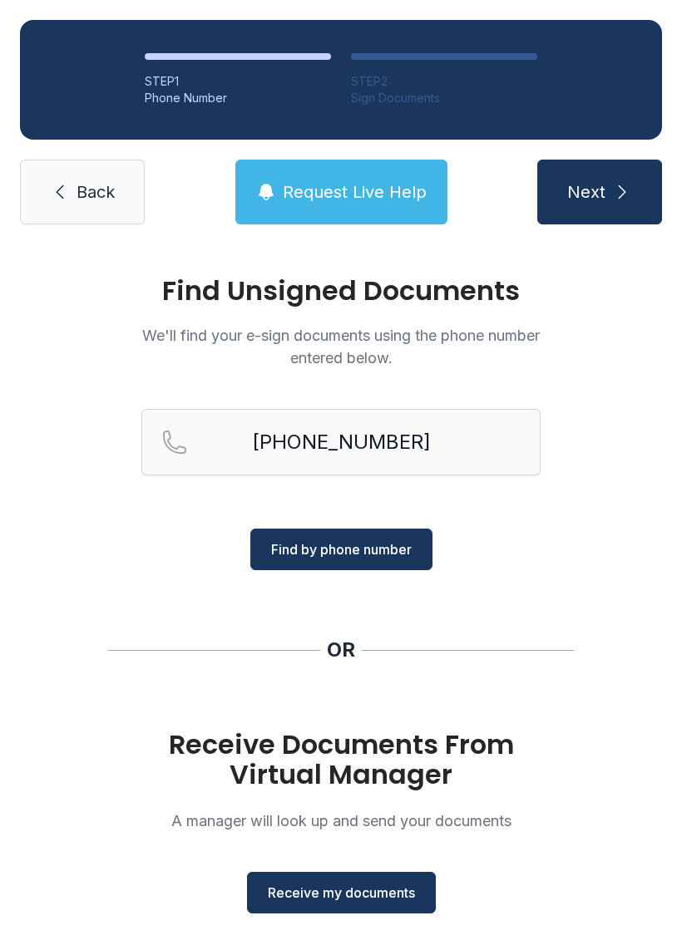
click at [289, 552] on span "Find by phone number" at bounding box center [341, 550] width 141 height 20
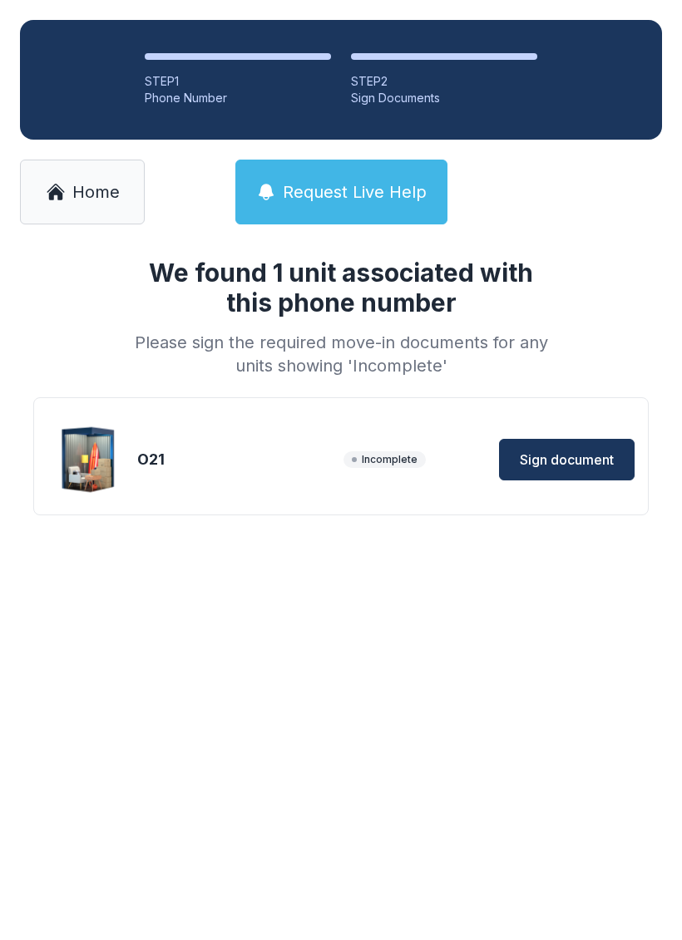
click at [560, 455] on span "Sign document" at bounding box center [567, 460] width 94 height 20
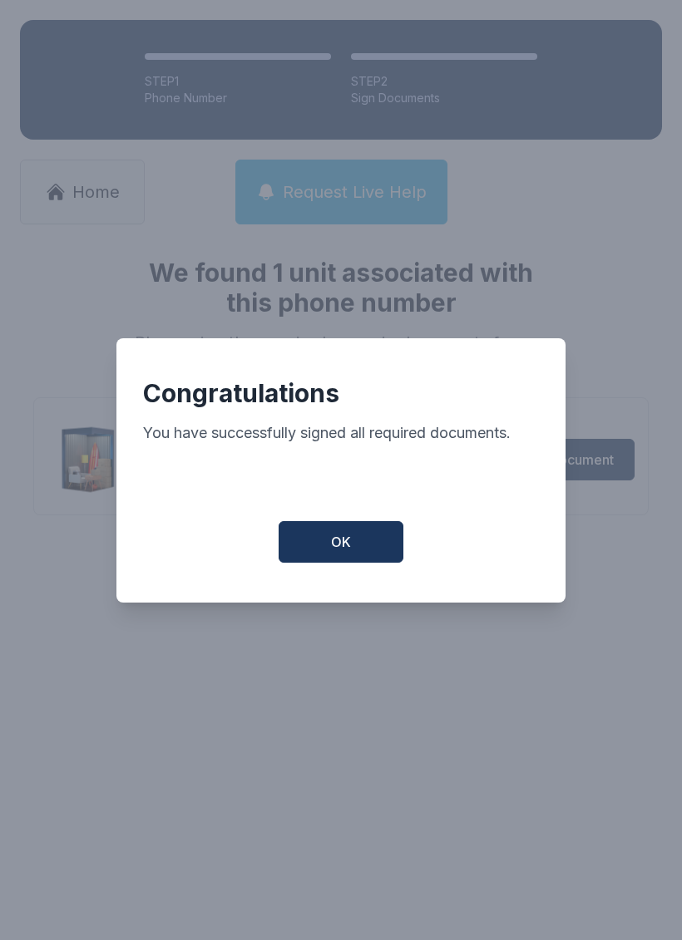
click at [359, 552] on button "OK" at bounding box center [341, 542] width 125 height 42
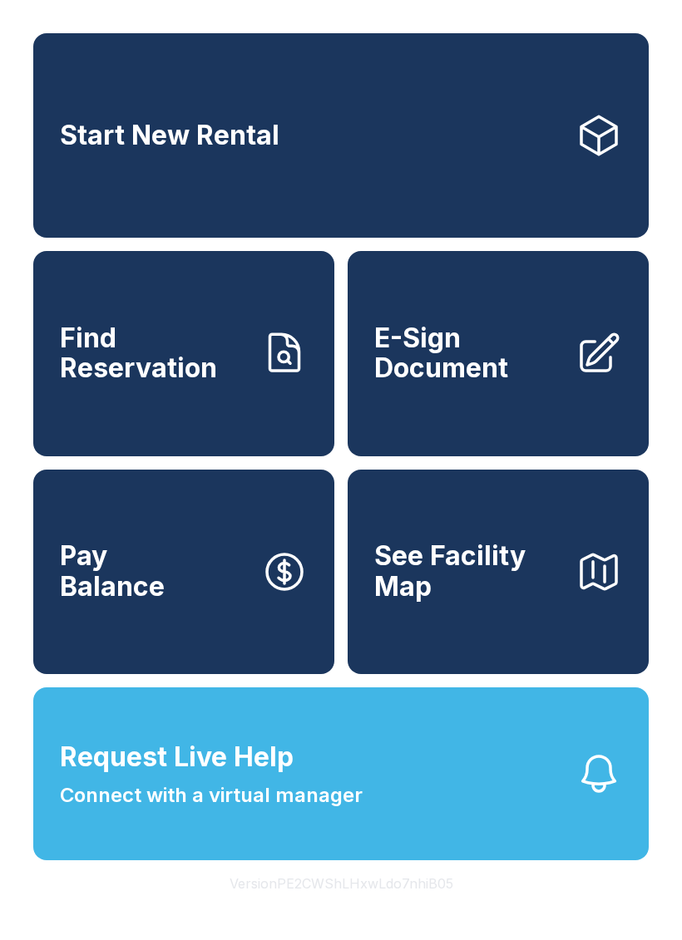
click at [348, 796] on span "Request Live Help Connect with a virtual manager" at bounding box center [211, 774] width 303 height 73
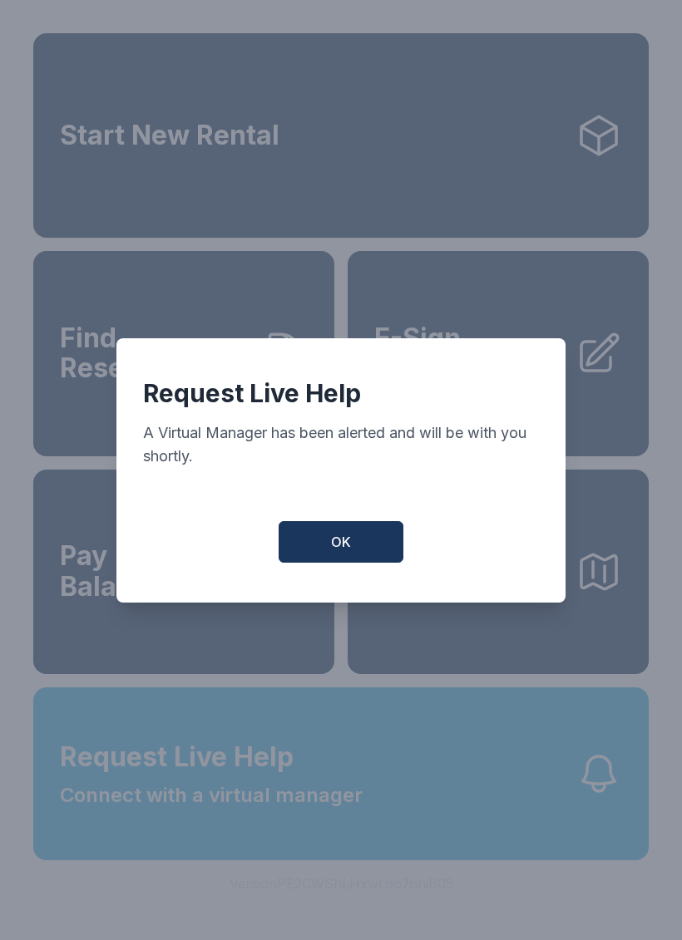
click at [344, 563] on button "OK" at bounding box center [341, 542] width 125 height 42
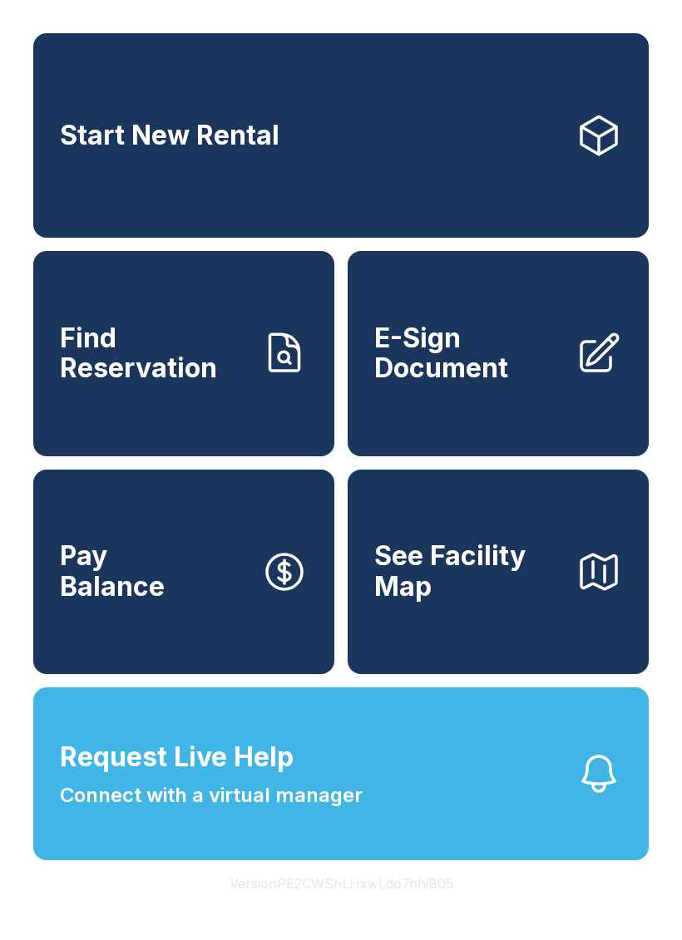
click at [397, 817] on button "Request Live Help Connect with a virtual manager" at bounding box center [340, 774] width 615 height 173
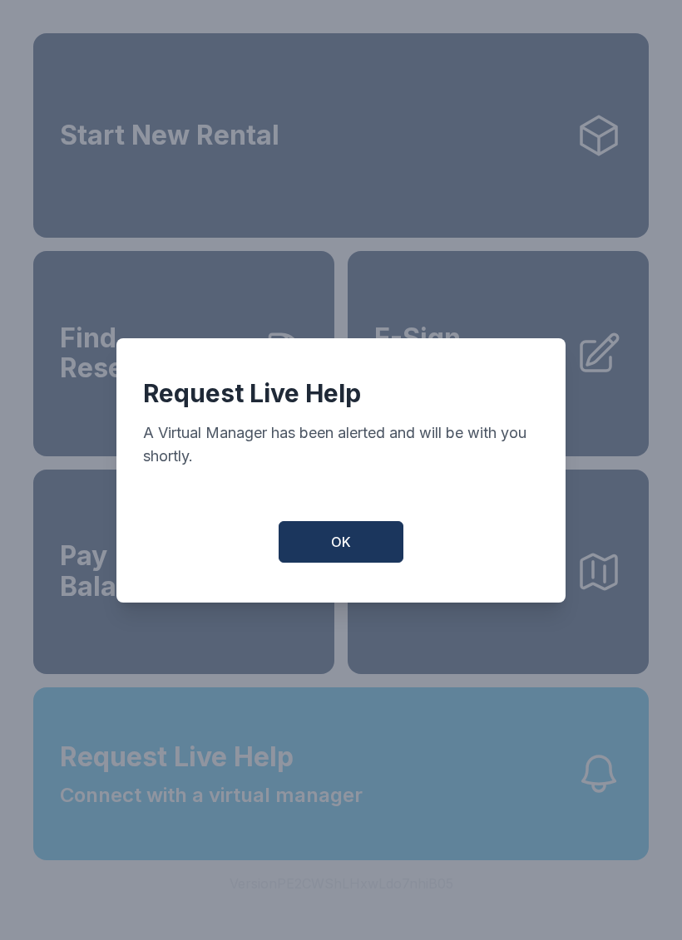
click at [377, 551] on button "OK" at bounding box center [341, 542] width 125 height 42
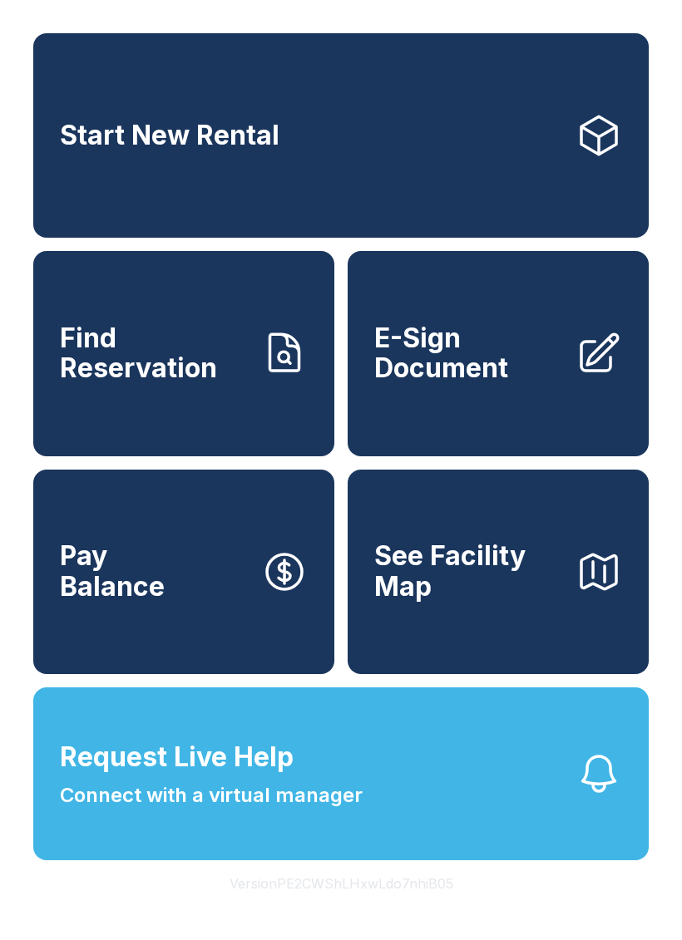
click at [462, 602] on span "See Facility Map" at bounding box center [468, 571] width 188 height 61
click at [182, 405] on link "Find Reservation" at bounding box center [183, 353] width 301 height 205
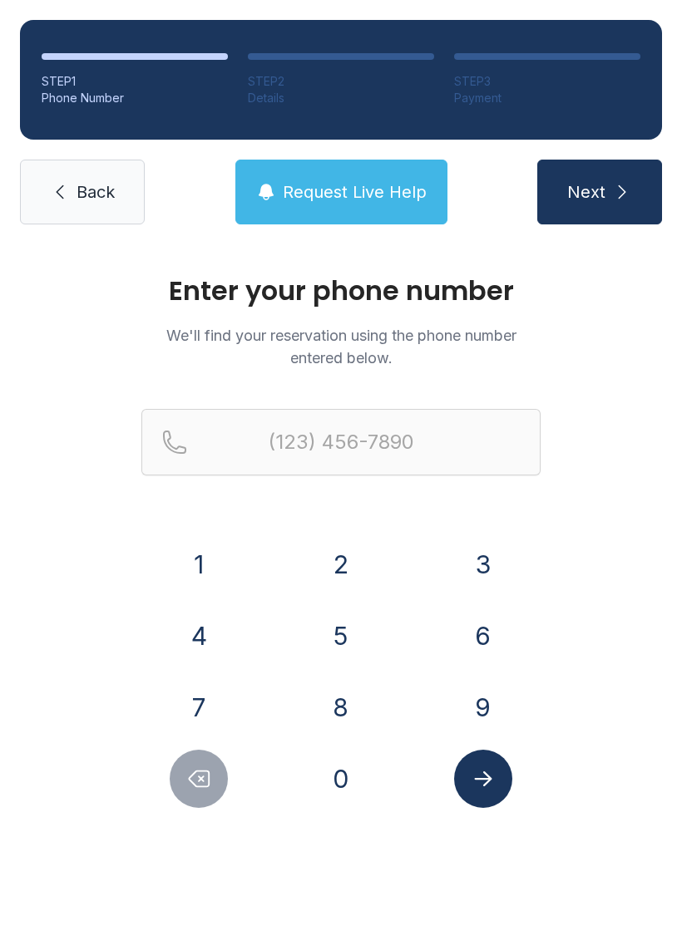
click at [356, 726] on button "8" at bounding box center [341, 707] width 58 height 58
type input "(8"
click at [221, 772] on button "Delete number" at bounding box center [199, 779] width 58 height 58
click at [354, 714] on button "8" at bounding box center [341, 707] width 58 height 58
click at [249, 655] on div "4" at bounding box center [199, 636] width 116 height 58
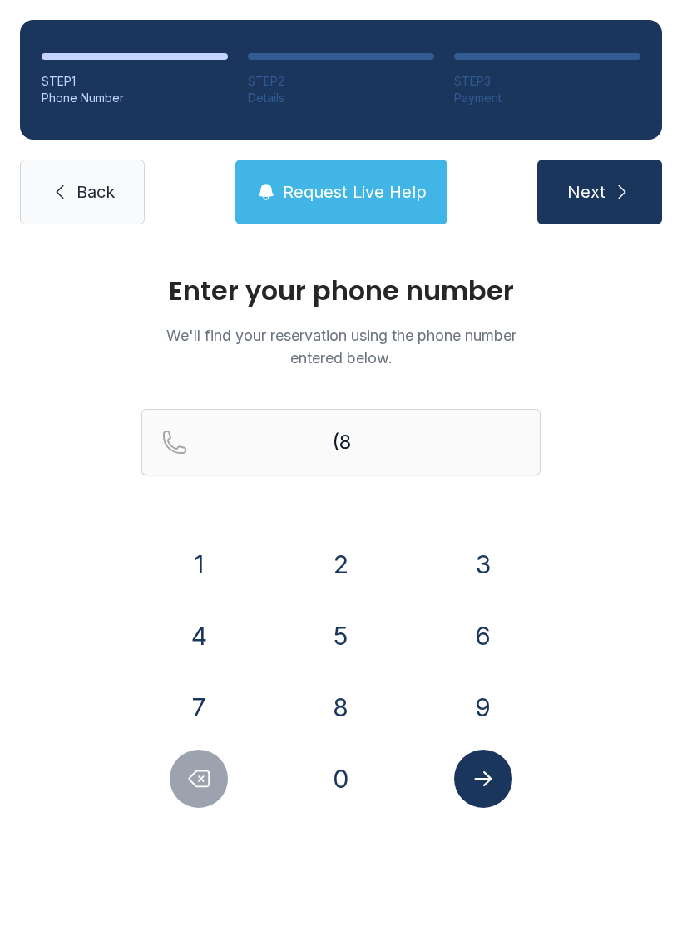
click at [217, 644] on button "4" at bounding box center [199, 636] width 58 height 58
click at [487, 571] on button "3" at bounding box center [483, 564] width 58 height 58
click at [486, 643] on button "6" at bounding box center [483, 636] width 58 height 58
click at [485, 642] on button "6" at bounding box center [483, 636] width 58 height 58
click at [492, 651] on button "6" at bounding box center [483, 636] width 58 height 58
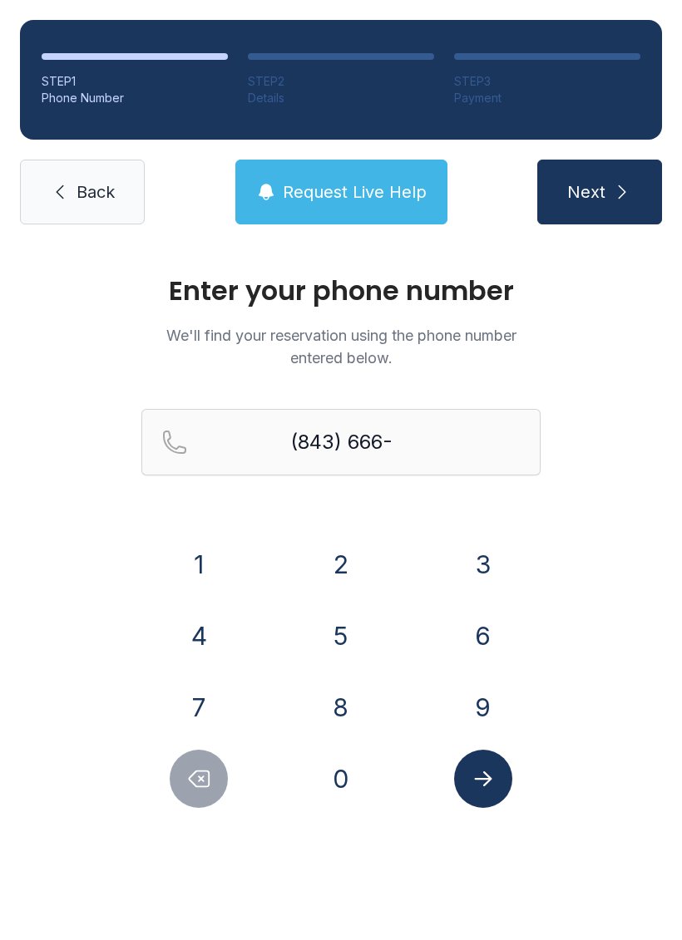
click at [204, 576] on button "1" at bounding box center [199, 564] width 58 height 58
click at [201, 634] on button "4" at bounding box center [199, 636] width 58 height 58
click at [506, 556] on button "3" at bounding box center [483, 564] width 58 height 58
click at [495, 690] on button "9" at bounding box center [483, 707] width 58 height 58
click at [629, 205] on button "Next" at bounding box center [599, 192] width 125 height 65
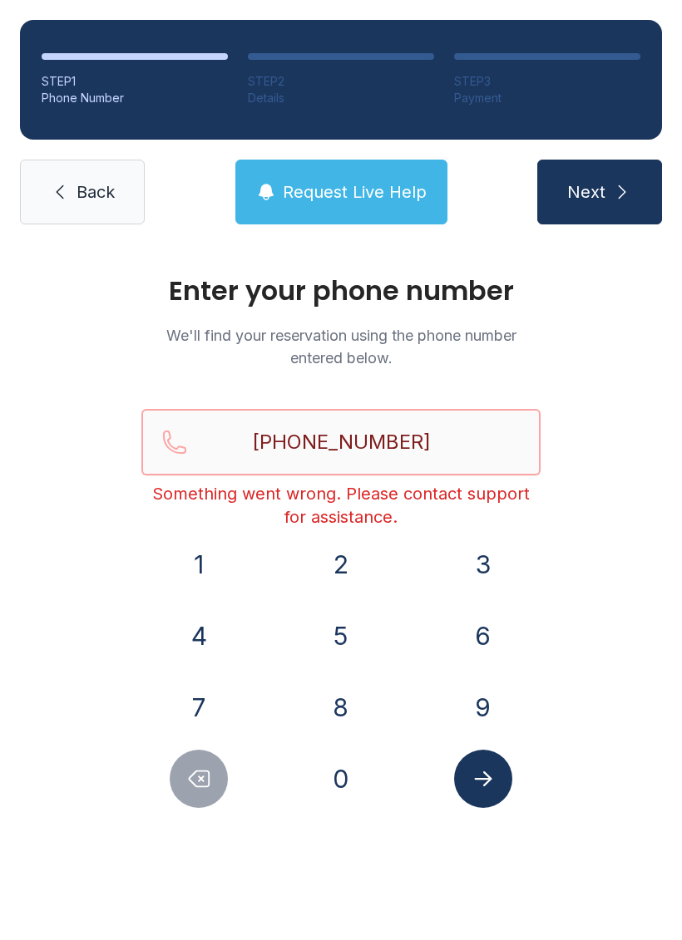
click at [459, 459] on input "[PHONE_NUMBER]" at bounding box center [340, 442] width 399 height 67
click at [494, 804] on button "Submit lookup form" at bounding box center [483, 779] width 58 height 58
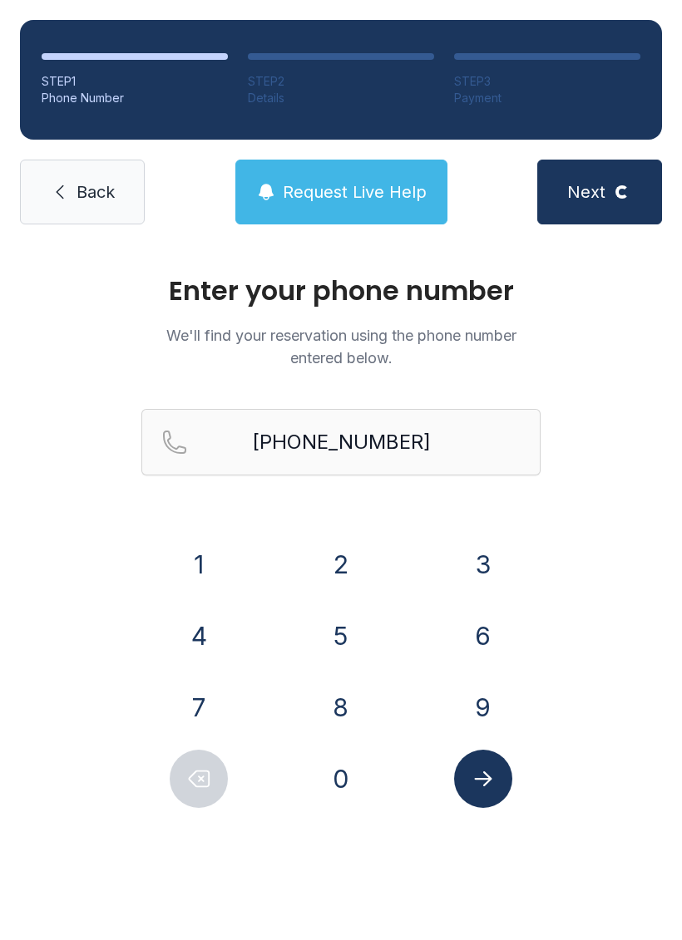
click at [496, 766] on button "Submit lookup form" at bounding box center [483, 779] width 58 height 58
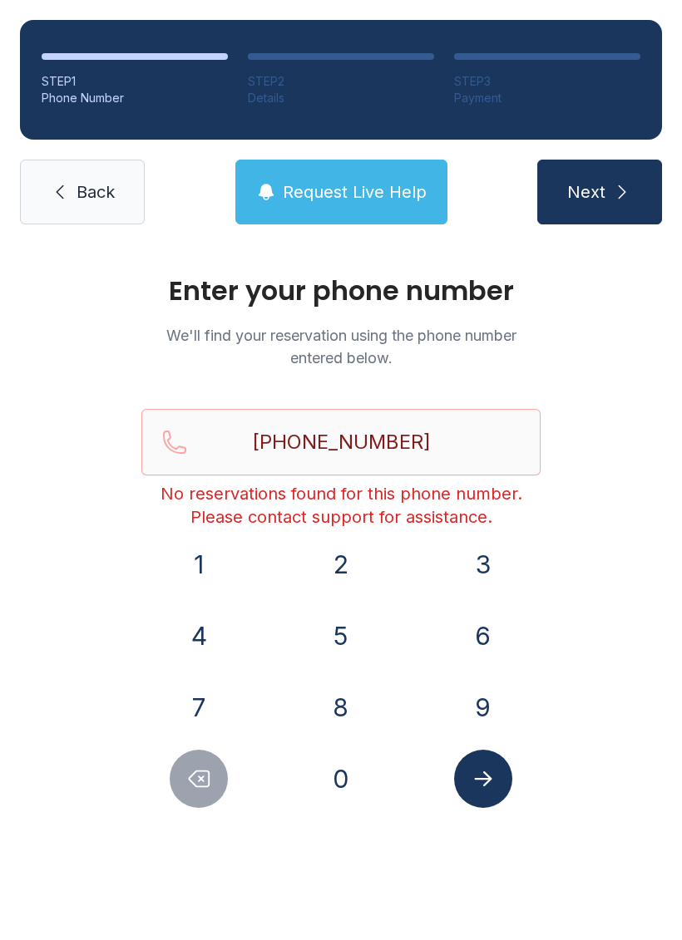
click at [224, 790] on button "Delete number" at bounding box center [199, 779] width 58 height 58
type input "(843) 666-143"
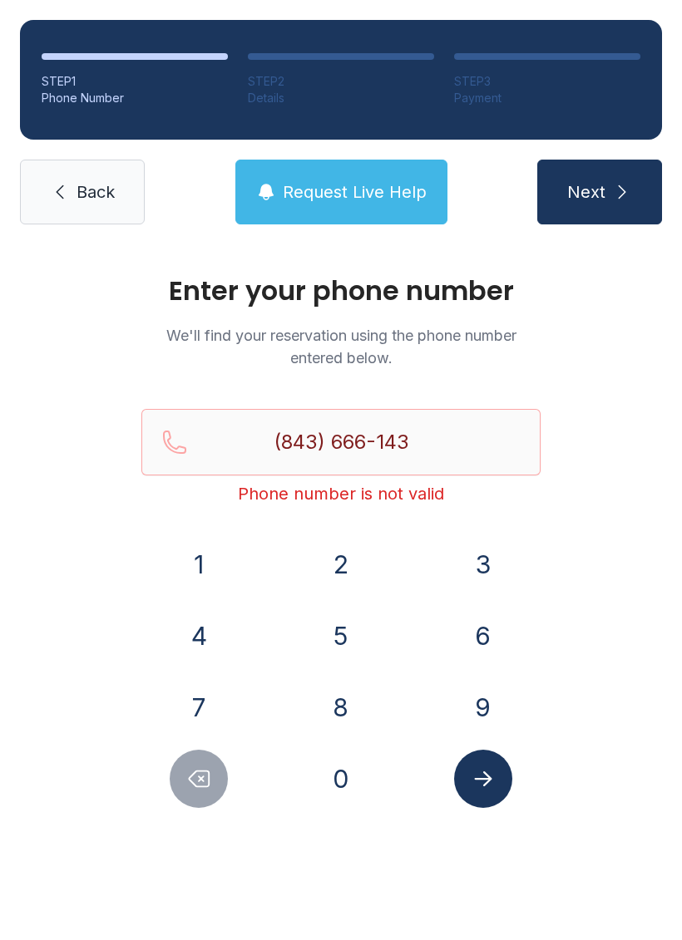
click at [325, 190] on span "Request Live Help" at bounding box center [355, 191] width 144 height 23
click at [653, 512] on div "Request Live Help A Virtual Manager has been alerted and will be with you short…" at bounding box center [341, 470] width 682 height 940
click at [37, 209] on link "Back" at bounding box center [82, 192] width 125 height 65
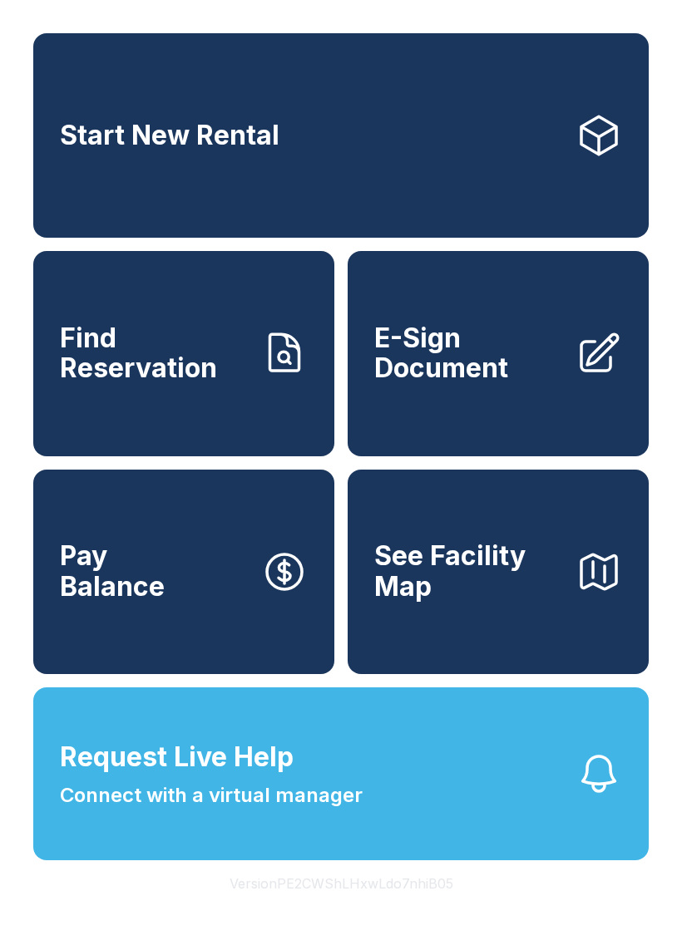
click at [135, 645] on link "Pay Balance" at bounding box center [183, 572] width 301 height 205
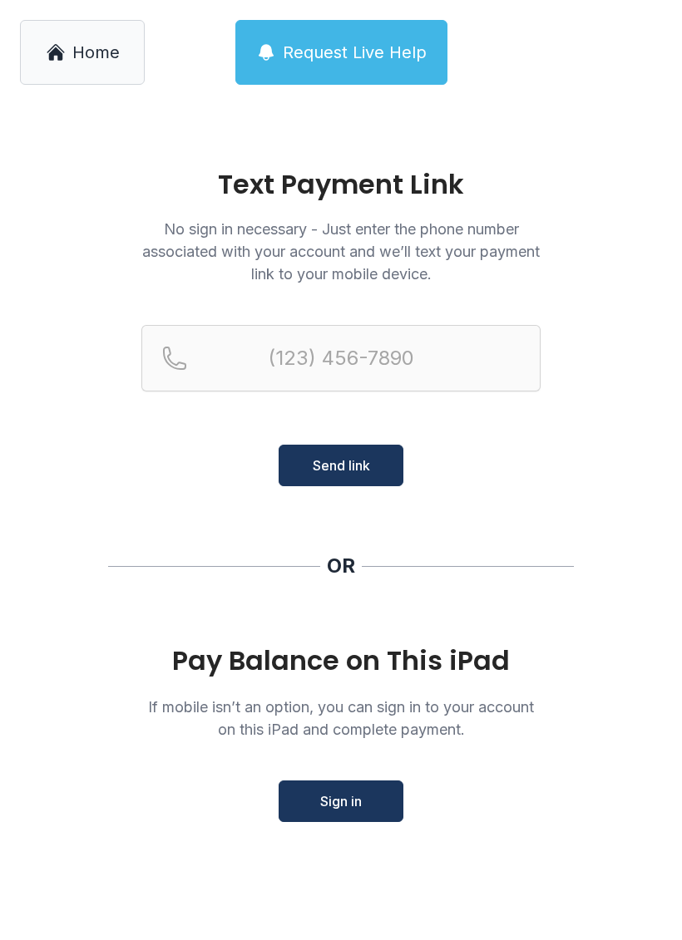
click at [77, 60] on span "Home" at bounding box center [95, 52] width 47 height 23
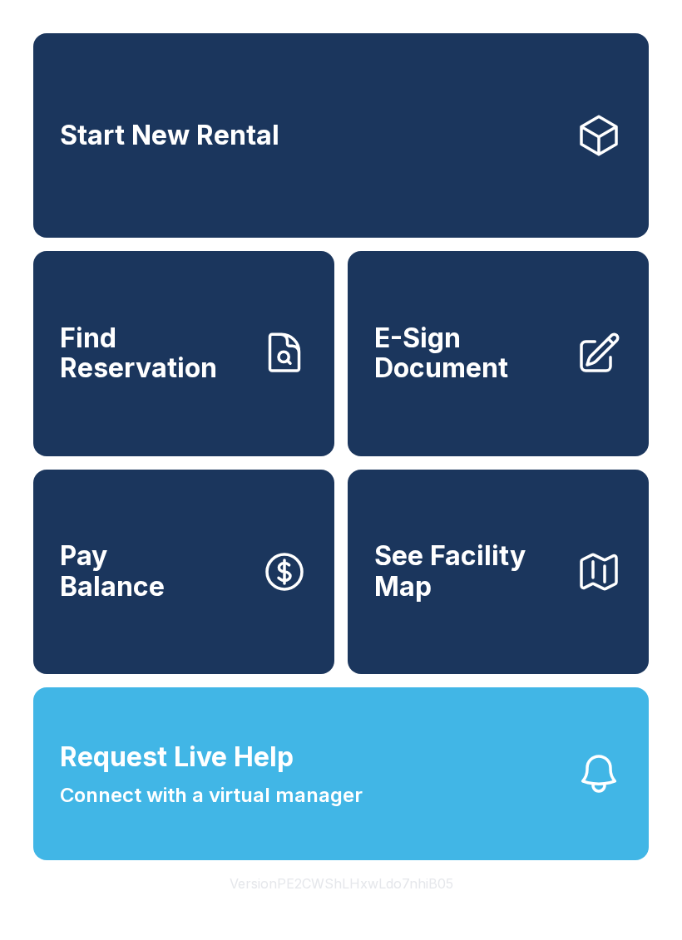
click at [505, 380] on span "E-Sign Document" at bounding box center [468, 353] width 188 height 61
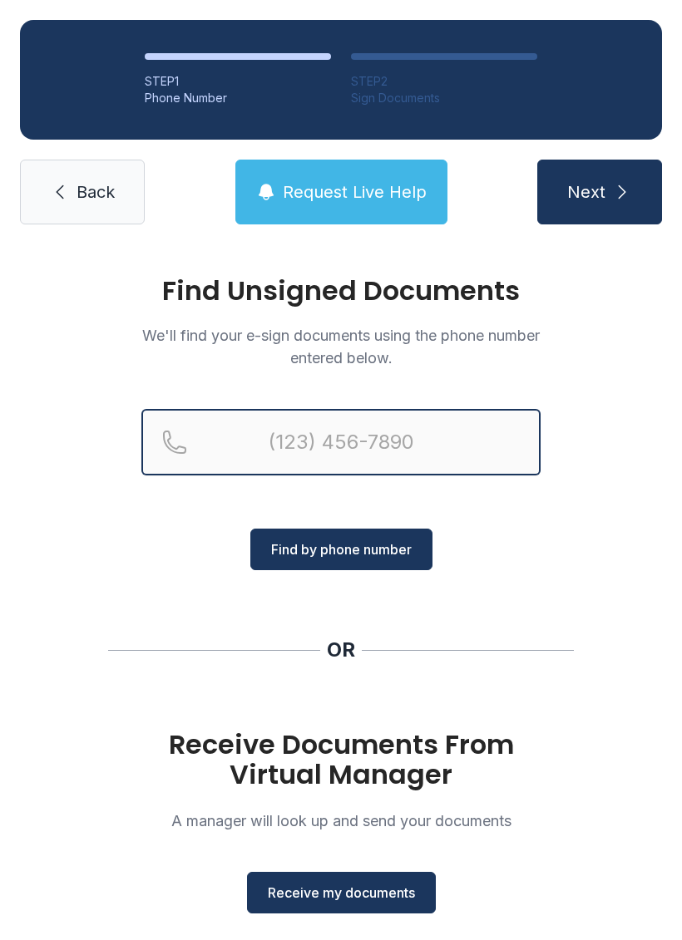
click at [431, 466] on input "Reservation phone number" at bounding box center [340, 442] width 399 height 67
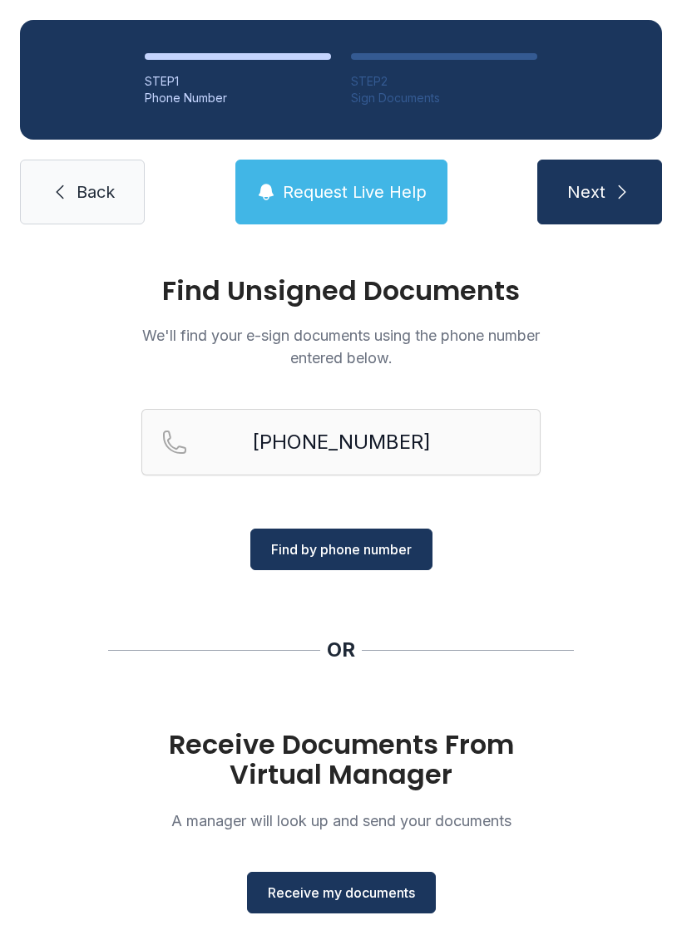
click at [375, 567] on button "Find by phone number" at bounding box center [341, 550] width 182 height 42
click at [378, 552] on span "Find by phone number" at bounding box center [341, 550] width 141 height 20
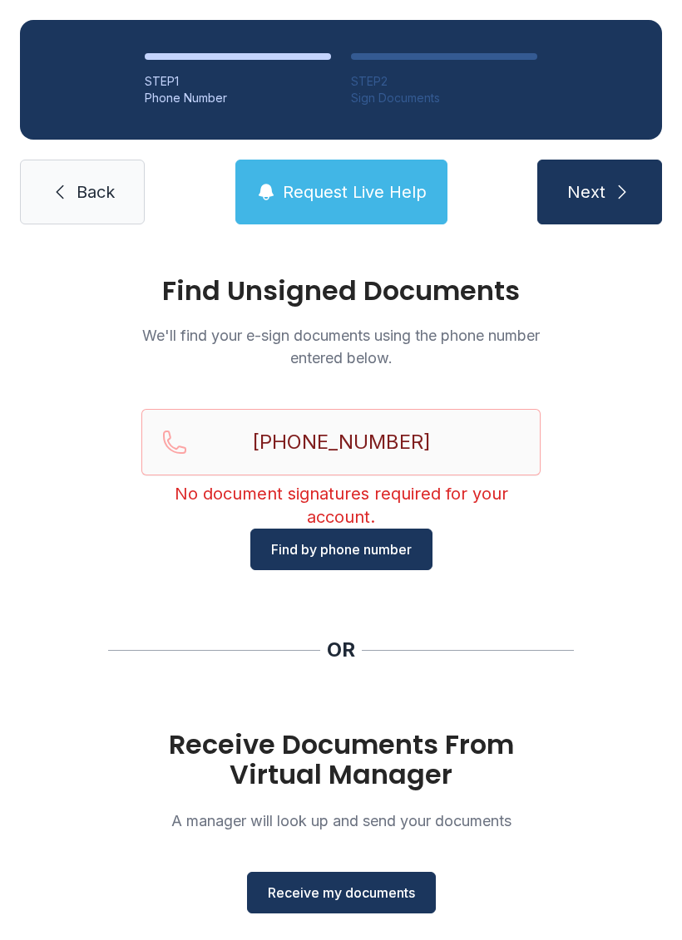
click at [365, 209] on button "Request Live Help" at bounding box center [341, 192] width 212 height 65
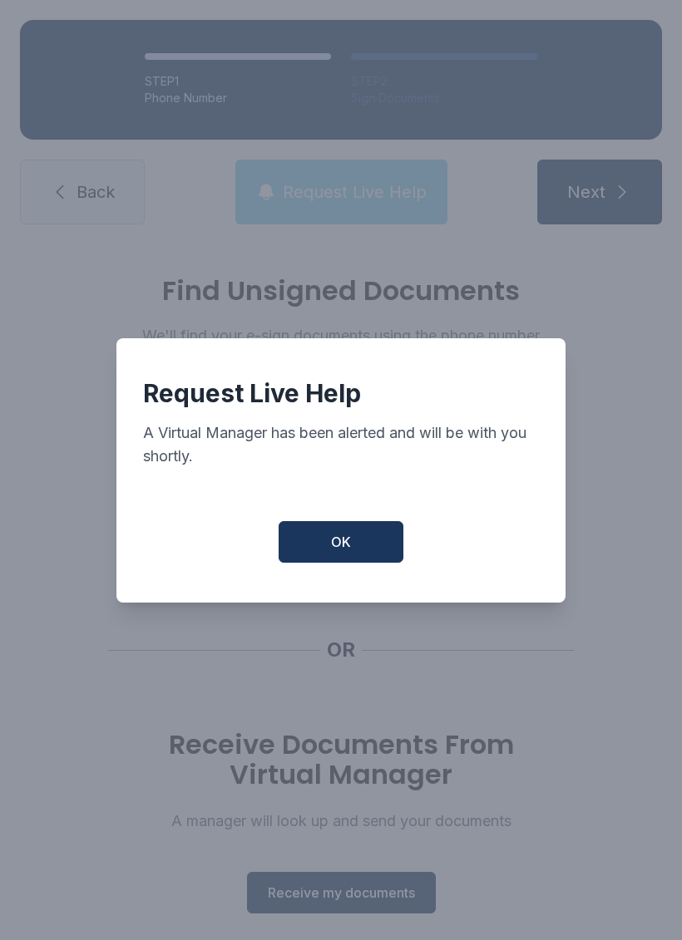
click at [364, 208] on div "Request Live Help A Virtual Manager has been alerted and will be with you short…" at bounding box center [341, 470] width 682 height 940
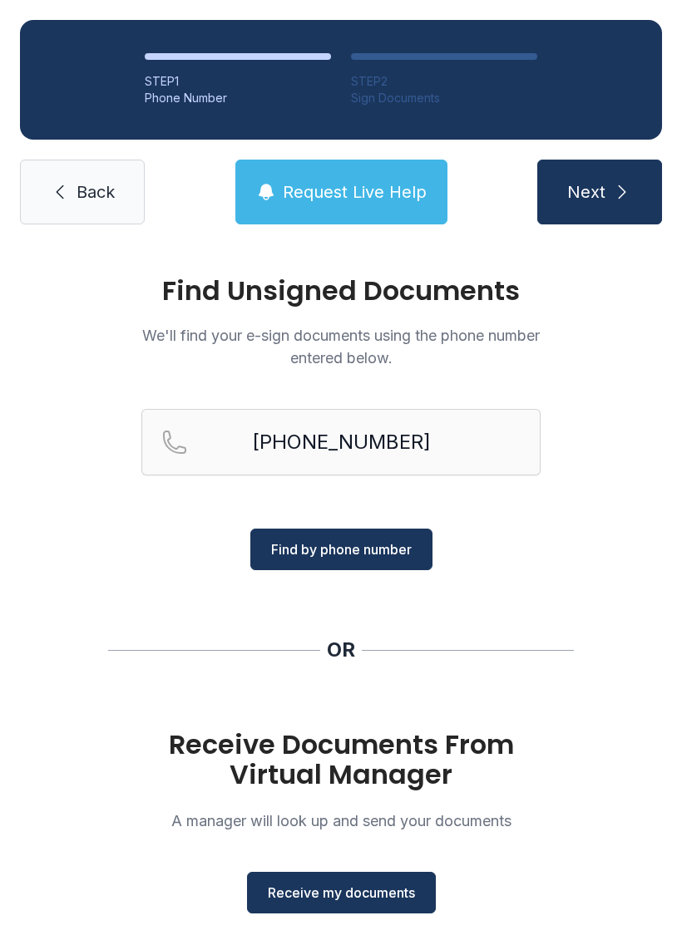
click at [566, 554] on div "Find Unsigned Documents We'll find your e-sign documents using the phone number…" at bounding box center [341, 612] width 682 height 736
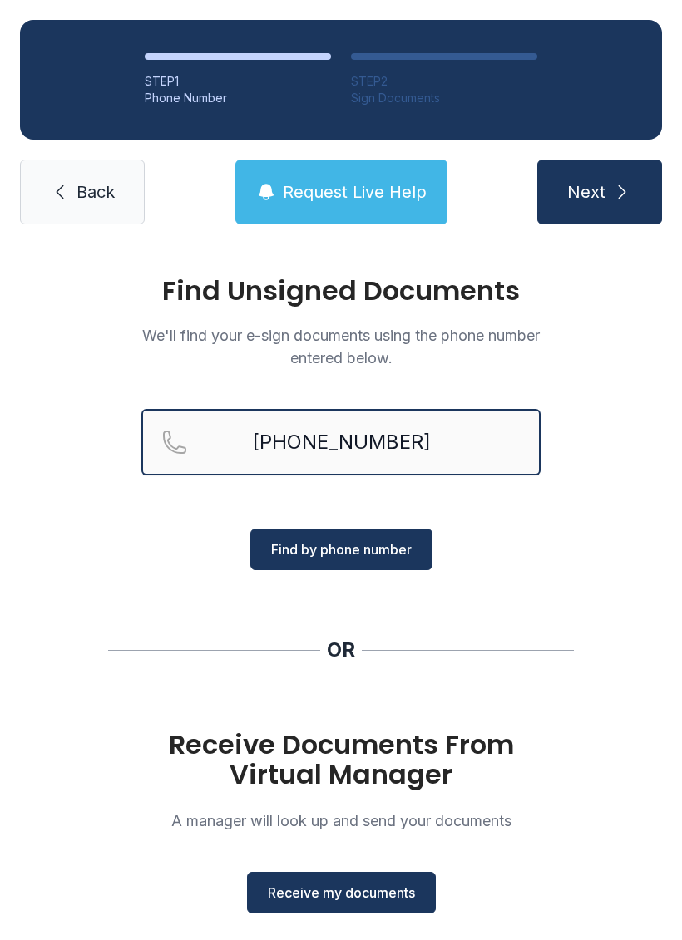
click at [433, 466] on input "[PHONE_NUMBER]" at bounding box center [340, 442] width 399 height 67
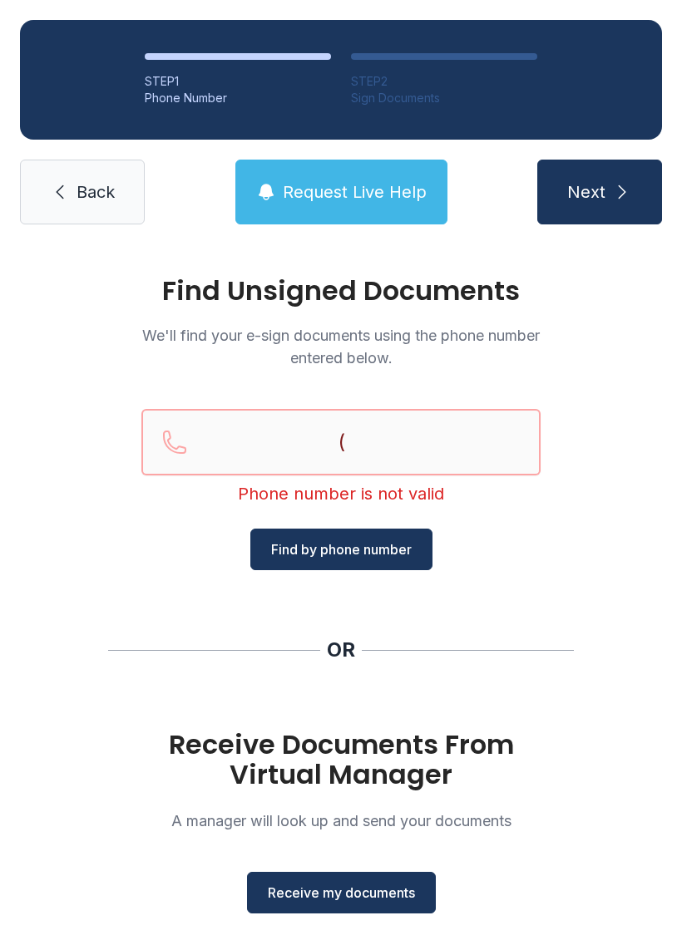
type input "("
click at [95, 208] on link "Back" at bounding box center [82, 192] width 125 height 65
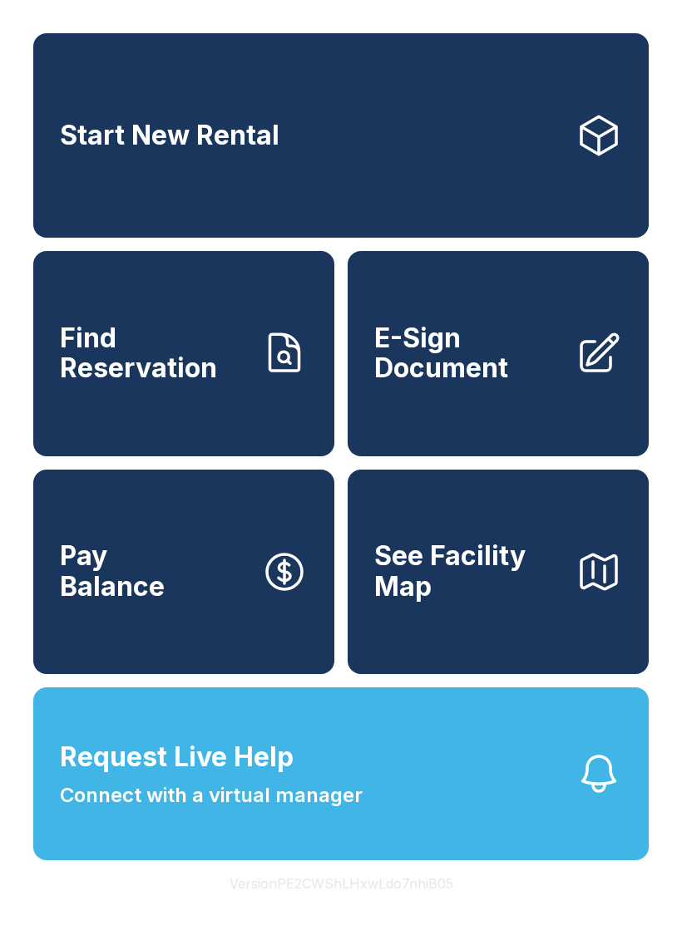
click at [474, 649] on button "See Facility Map" at bounding box center [498, 572] width 301 height 205
